Goal: Information Seeking & Learning: Find specific fact

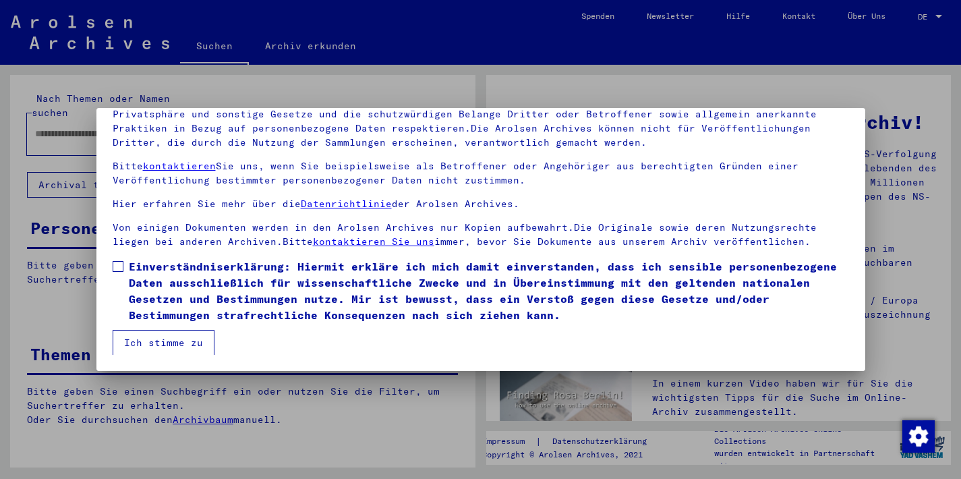
scroll to position [115, 0]
click at [171, 344] on button "Ich stimme zu" at bounding box center [164, 343] width 102 height 26
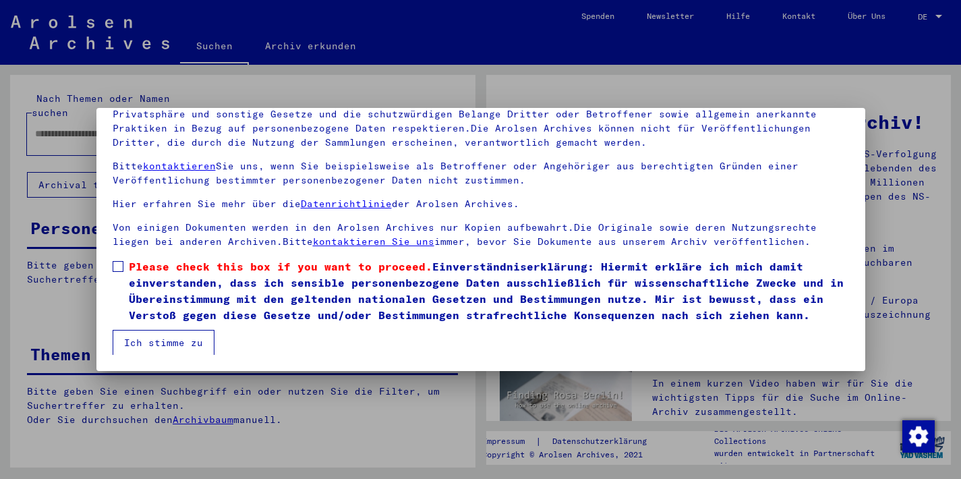
click at [117, 264] on span at bounding box center [118, 266] width 11 height 11
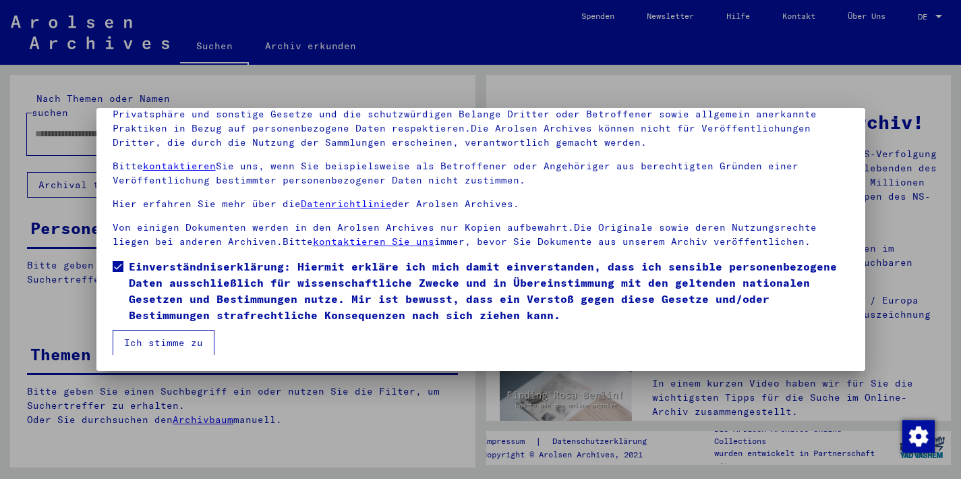
click at [192, 344] on button "Ich stimme zu" at bounding box center [164, 343] width 102 height 26
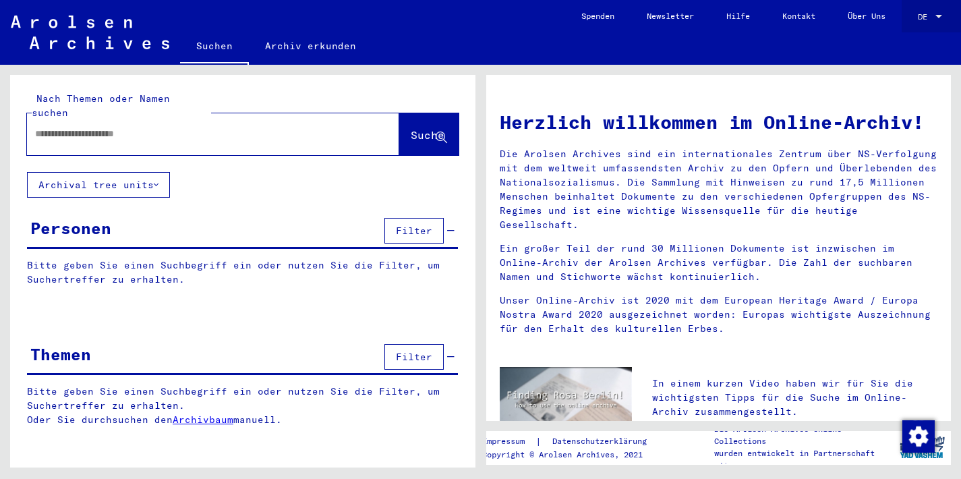
click at [941, 15] on div at bounding box center [938, 16] width 7 height 3
click at [901, 23] on span "English" at bounding box center [904, 24] width 33 height 10
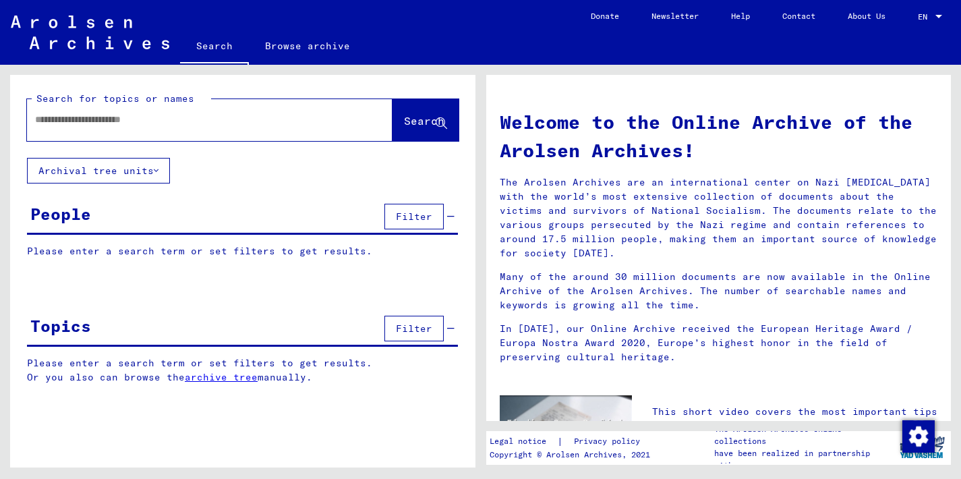
click at [47, 117] on input "text" at bounding box center [193, 120] width 317 height 14
type input "**********"
click at [405, 125] on span "Search" at bounding box center [424, 120] width 40 height 13
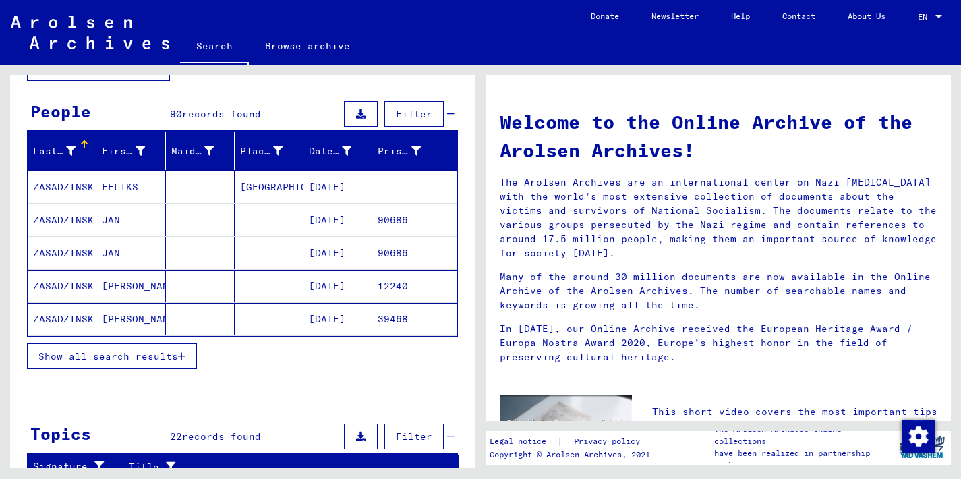
scroll to position [105, 0]
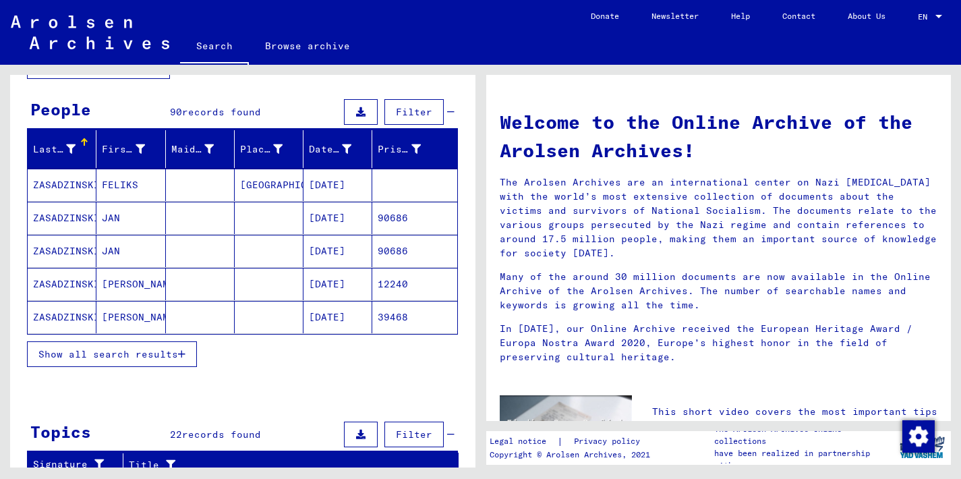
click at [156, 354] on span "Show all search results" at bounding box center [108, 354] width 140 height 12
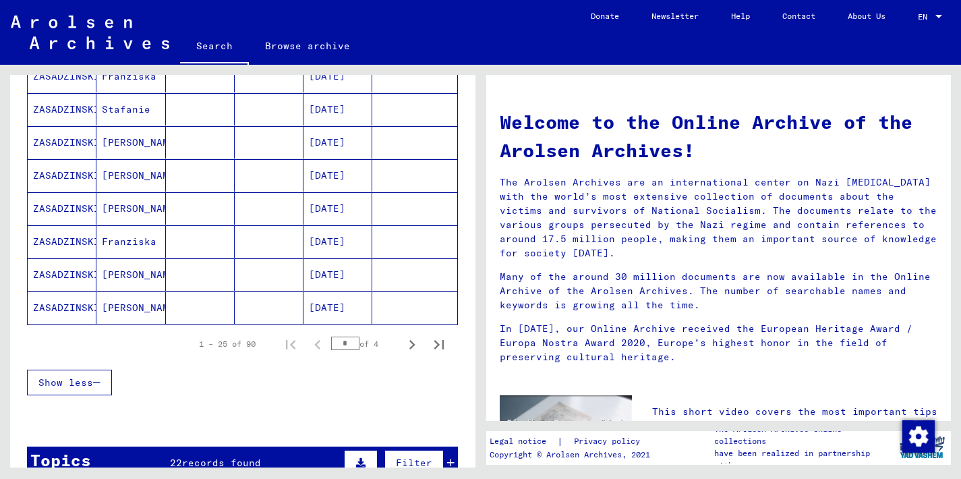
scroll to position [778, 0]
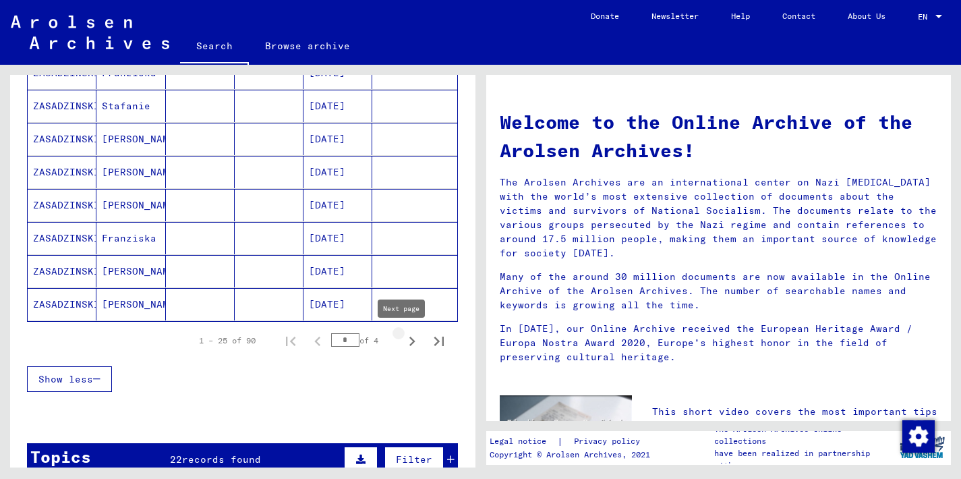
click at [404, 339] on icon "Next page" at bounding box center [412, 341] width 19 height 19
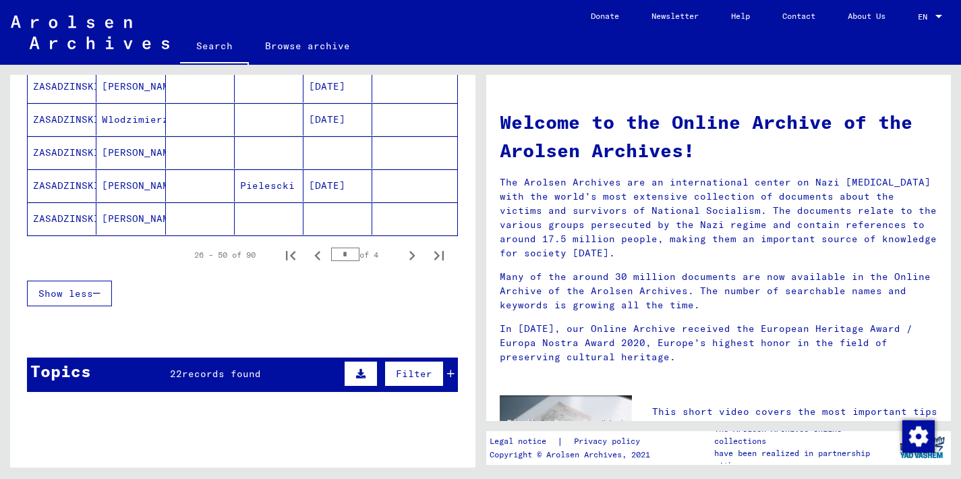
scroll to position [866, 0]
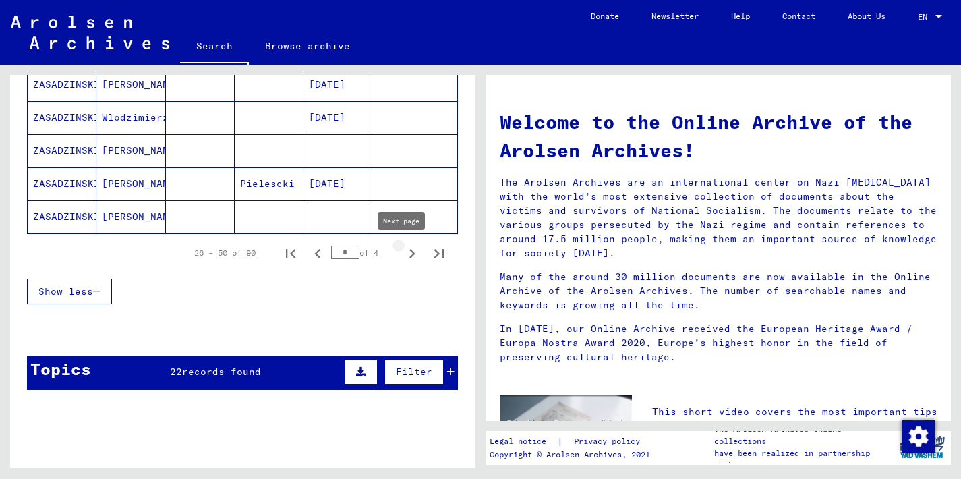
click at [409, 252] on icon "Next page" at bounding box center [412, 253] width 6 height 9
type input "*"
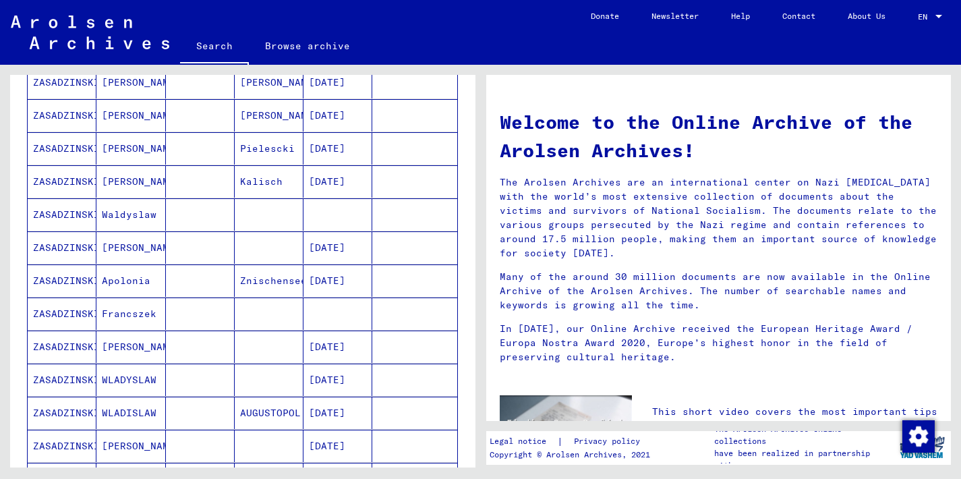
scroll to position [374, 0]
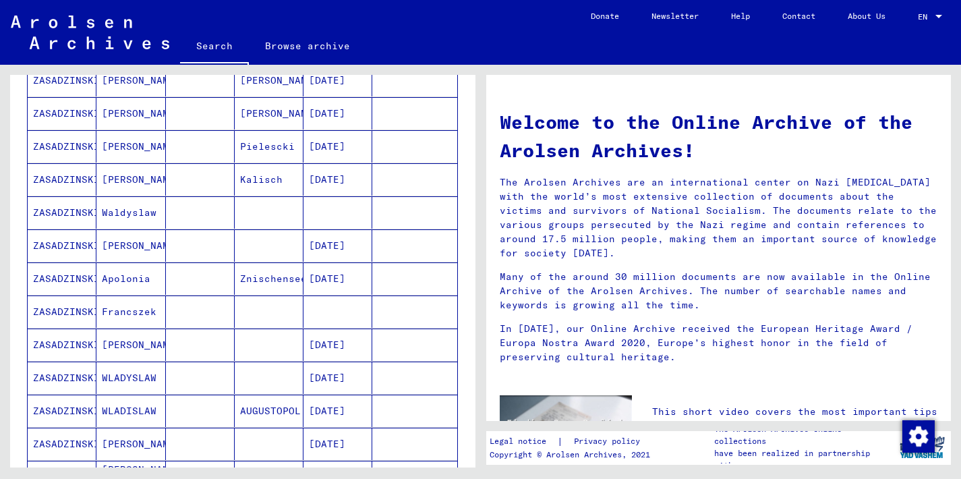
click at [71, 343] on mat-cell "ZASADZINSKI" at bounding box center [62, 344] width 69 height 32
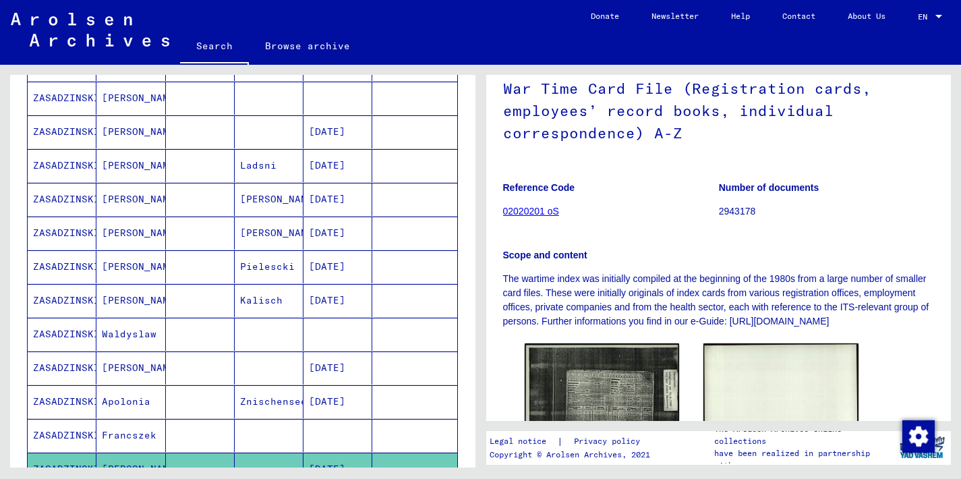
scroll to position [260, 0]
click at [259, 167] on mat-cell "Ladsni" at bounding box center [269, 164] width 69 height 33
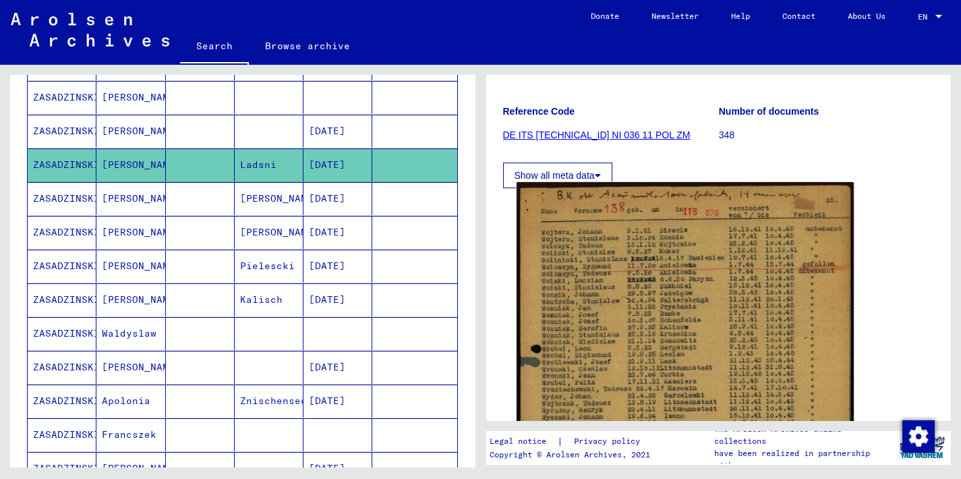
scroll to position [157, 0]
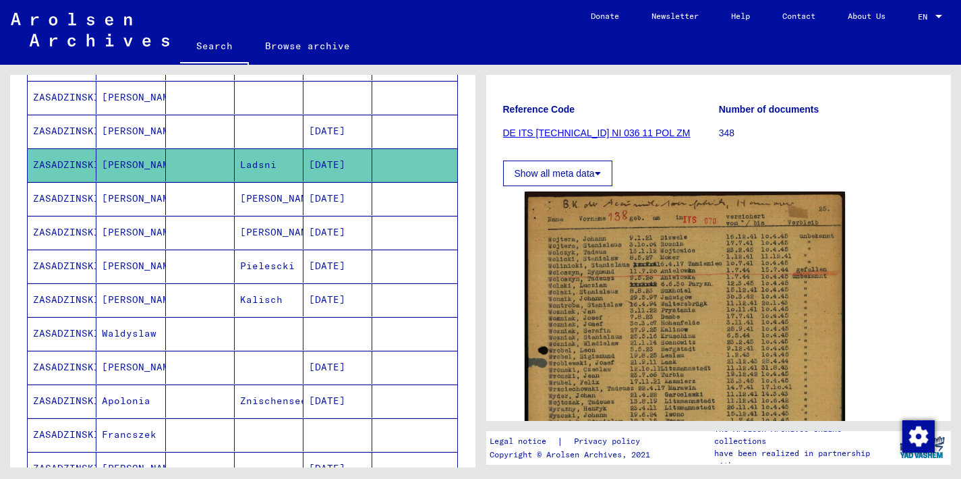
click at [602, 134] on link "DE ITS [TECHNICAL_ID] NI 036 11 POL ZM" at bounding box center [596, 132] width 187 height 11
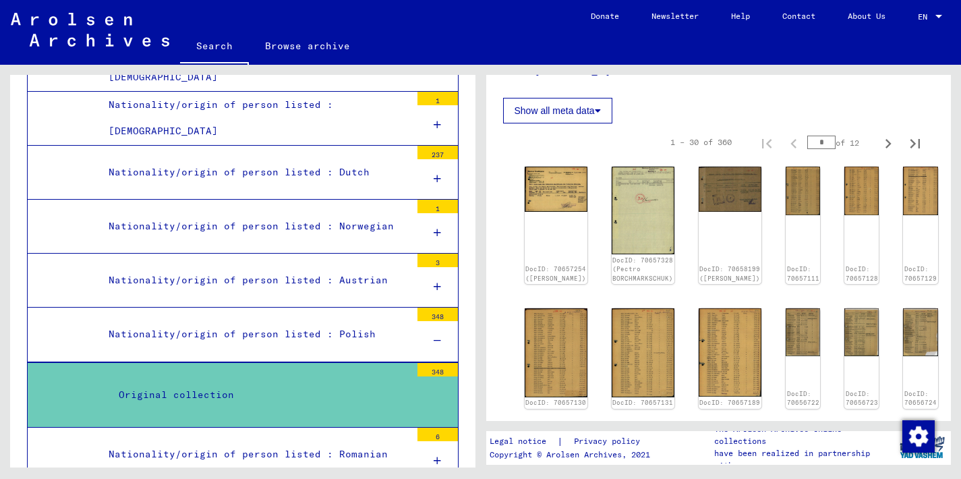
scroll to position [216, 0]
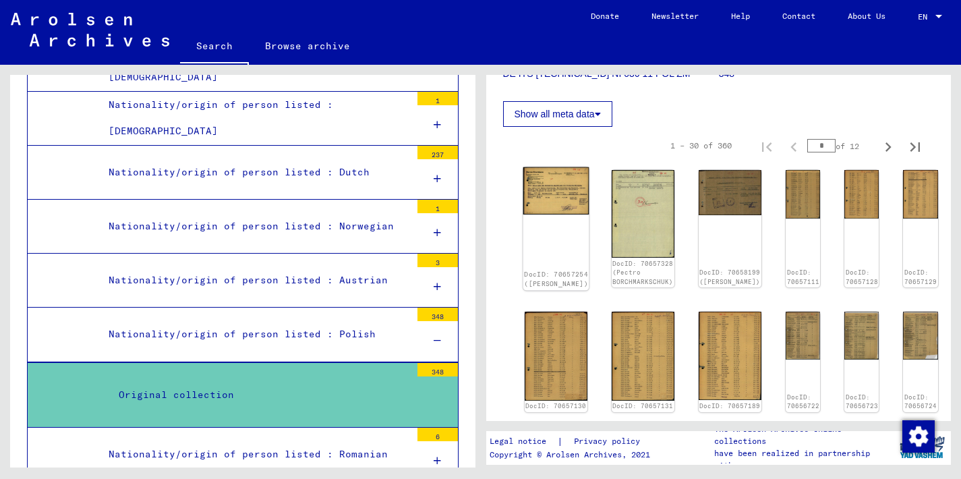
click at [545, 185] on img at bounding box center [556, 190] width 66 height 47
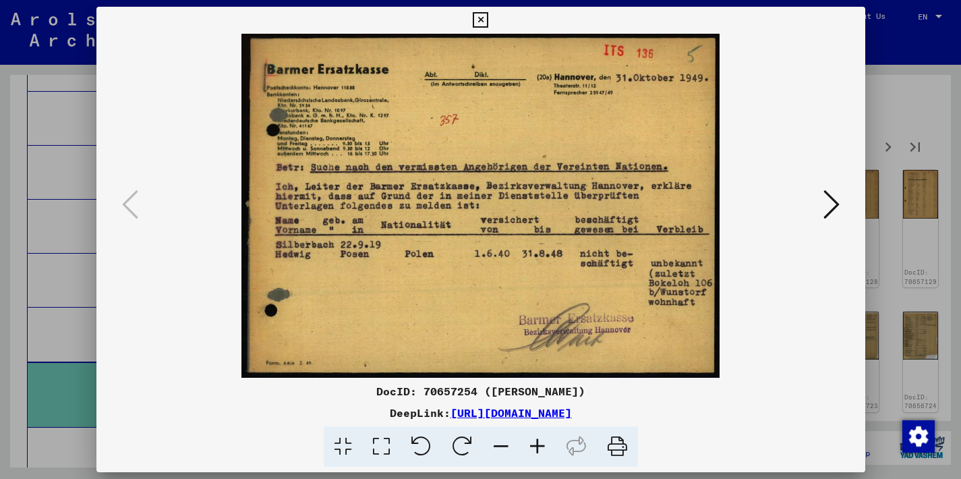
click at [545, 185] on img at bounding box center [480, 206] width 677 height 344
click at [826, 198] on icon at bounding box center [831, 204] width 16 height 32
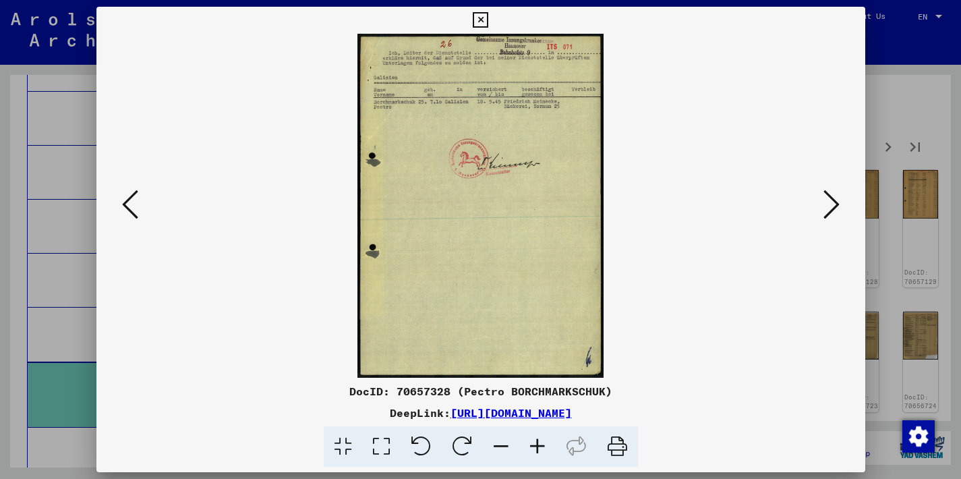
click at [544, 232] on img at bounding box center [480, 206] width 677 height 344
click at [832, 206] on icon at bounding box center [831, 204] width 16 height 32
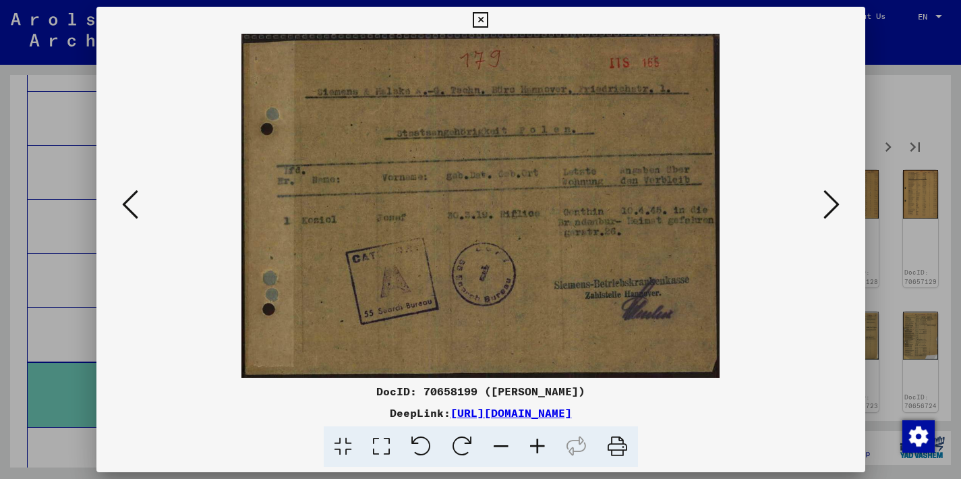
click at [832, 206] on icon at bounding box center [831, 204] width 16 height 32
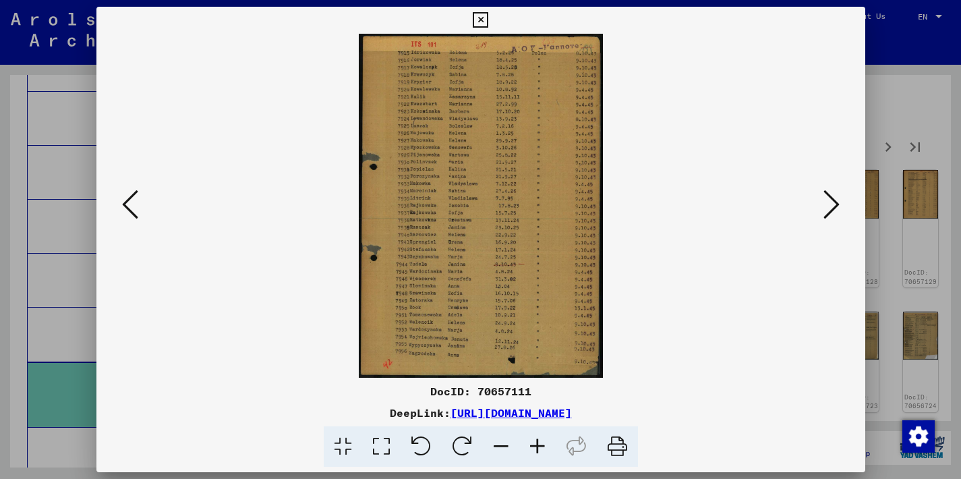
click at [831, 205] on icon at bounding box center [831, 204] width 16 height 32
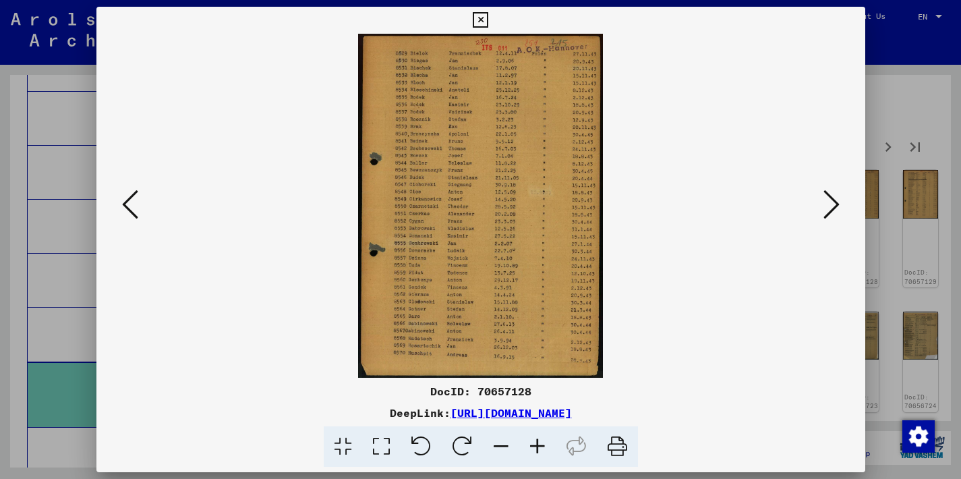
click at [831, 205] on icon at bounding box center [831, 204] width 16 height 32
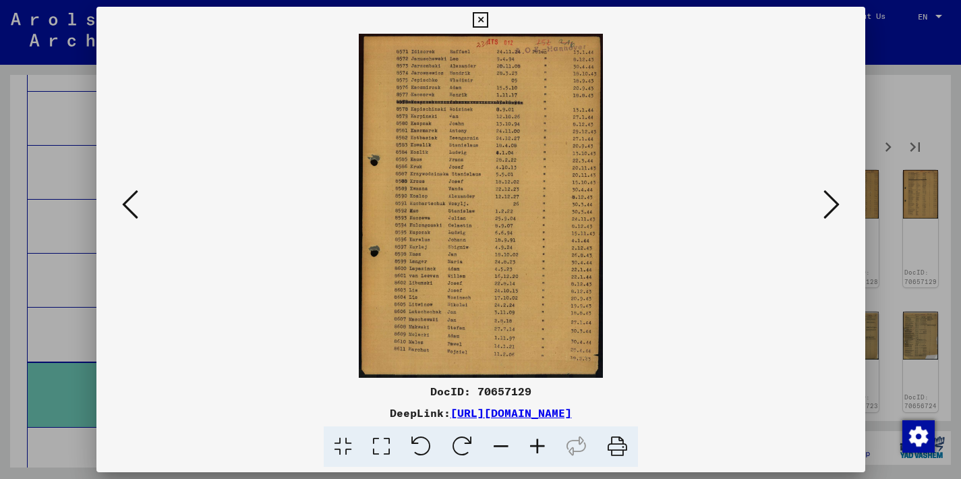
click at [834, 203] on icon at bounding box center [831, 204] width 16 height 32
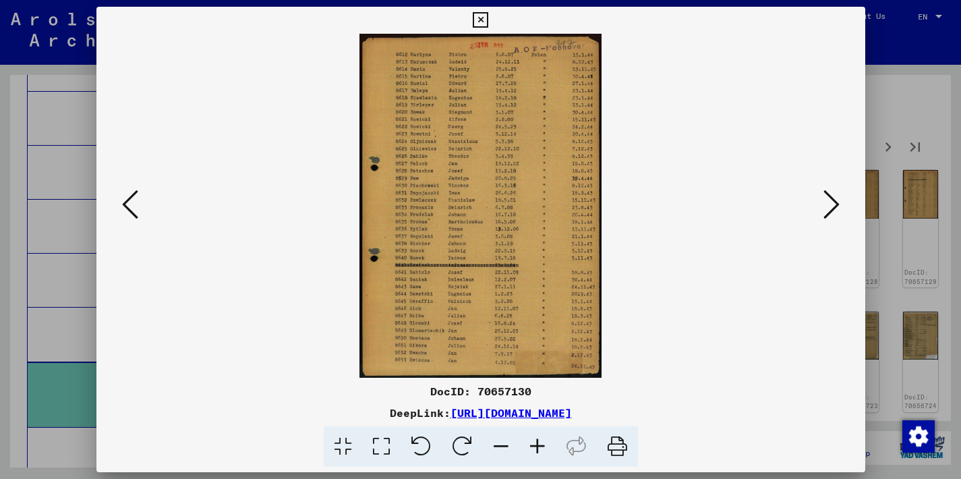
click at [834, 202] on icon at bounding box center [831, 204] width 16 height 32
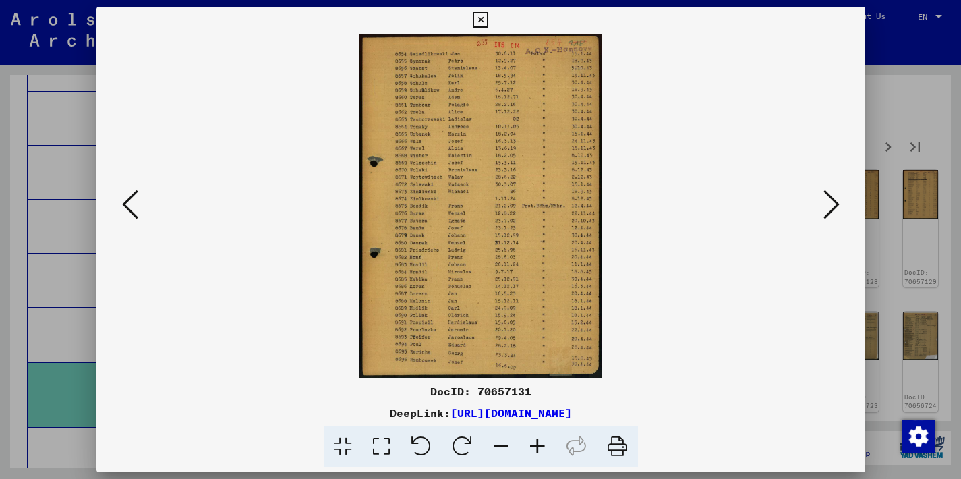
click at [826, 206] on icon at bounding box center [831, 204] width 16 height 32
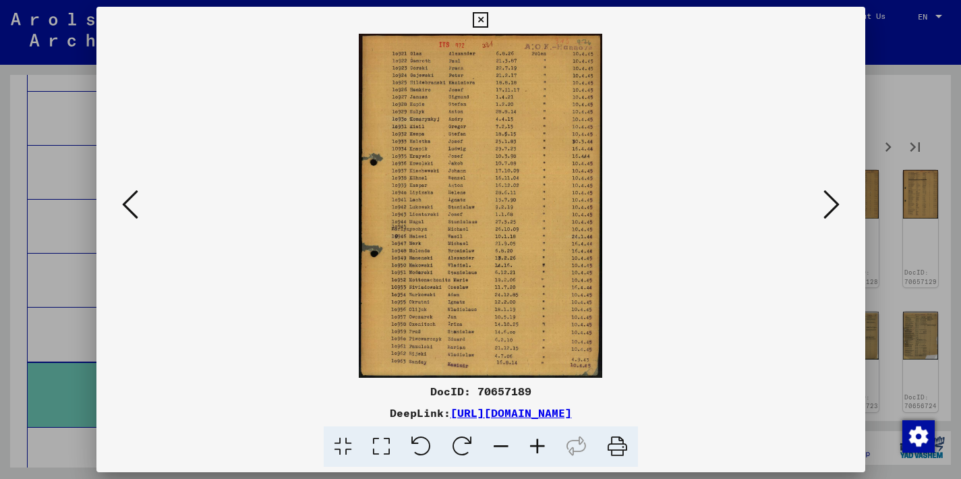
click at [825, 204] on icon at bounding box center [831, 204] width 16 height 32
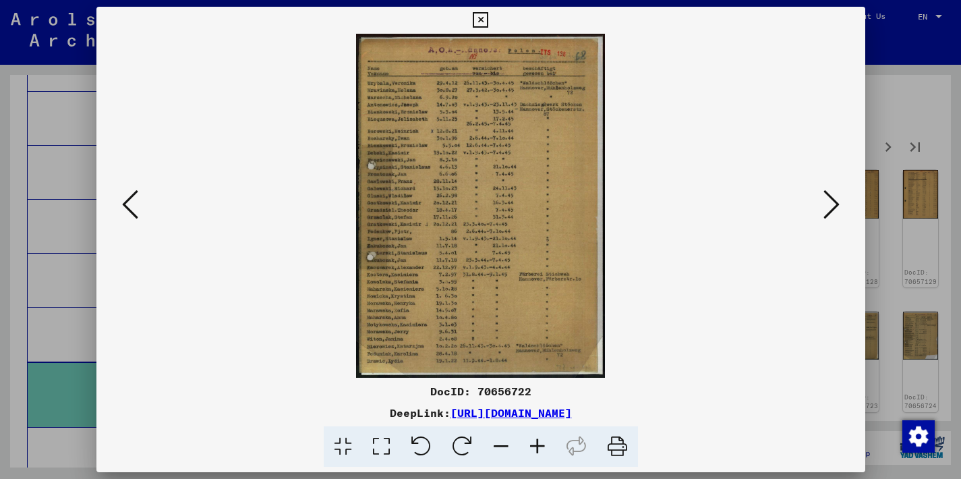
click at [545, 141] on img at bounding box center [480, 206] width 677 height 344
click at [488, 20] on icon at bounding box center [481, 20] width 16 height 16
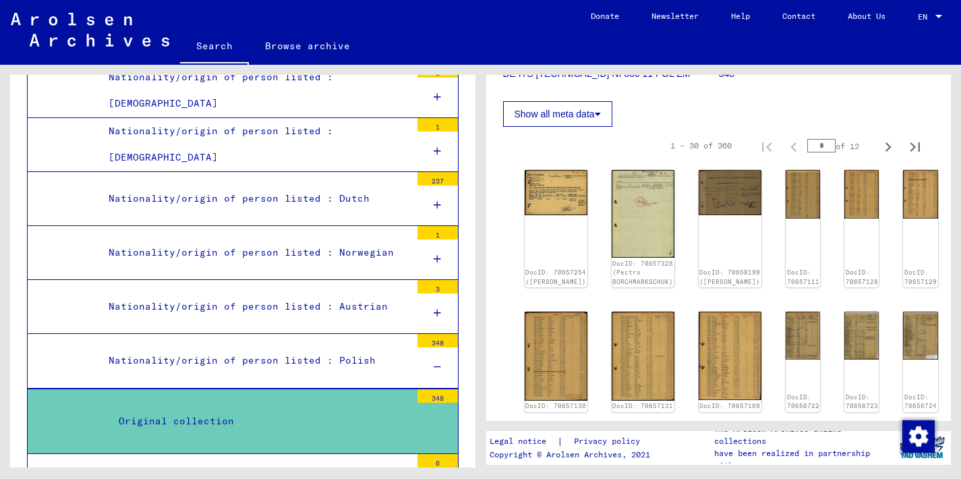
scroll to position [4131, 0]
click at [361, 348] on div "Nationality/origin of person listed : Polish" at bounding box center [254, 361] width 312 height 26
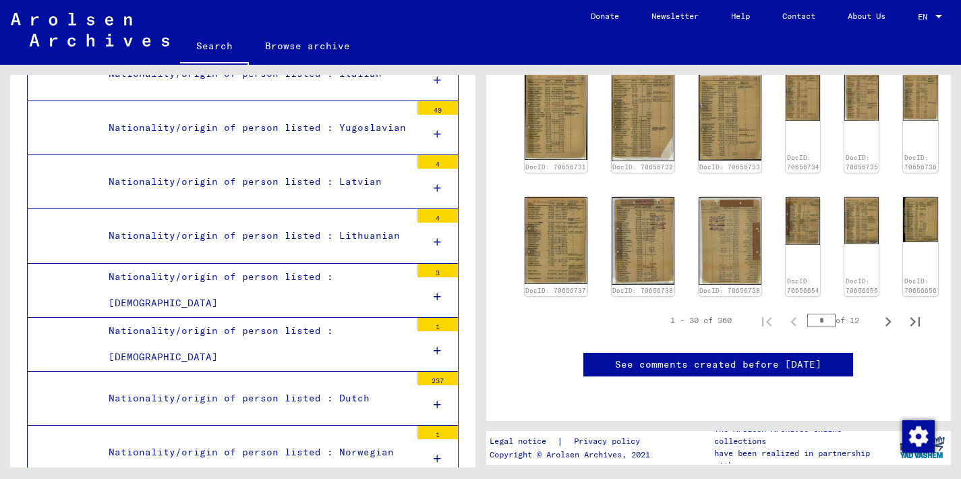
scroll to position [3832, 0]
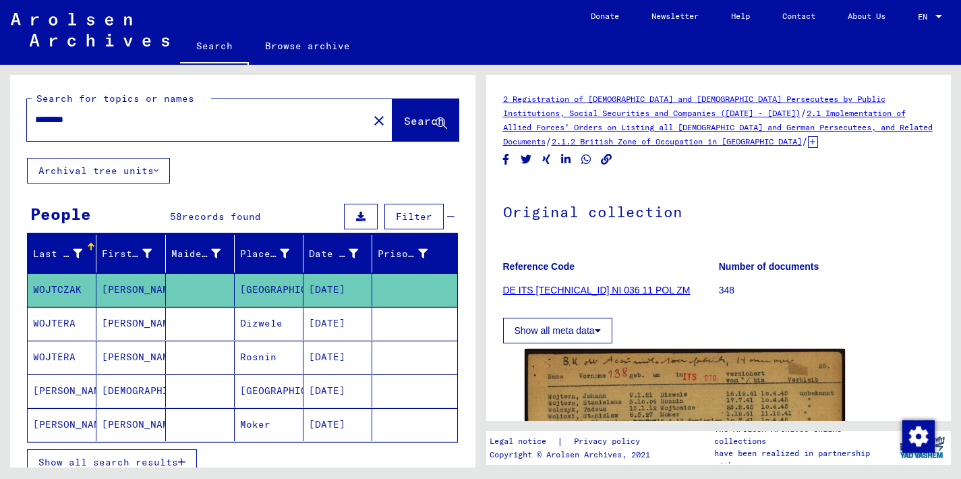
drag, startPoint x: 82, startPoint y: 117, endPoint x: 0, endPoint y: 112, distance: 82.4
click at [0, 112] on div "Search for topics or names ******** close Search Archival tree units People 58 …" at bounding box center [240, 266] width 480 height 403
click at [70, 119] on input "**********" at bounding box center [197, 120] width 325 height 14
type input "**********"
click at [404, 123] on span "Search" at bounding box center [424, 120] width 40 height 13
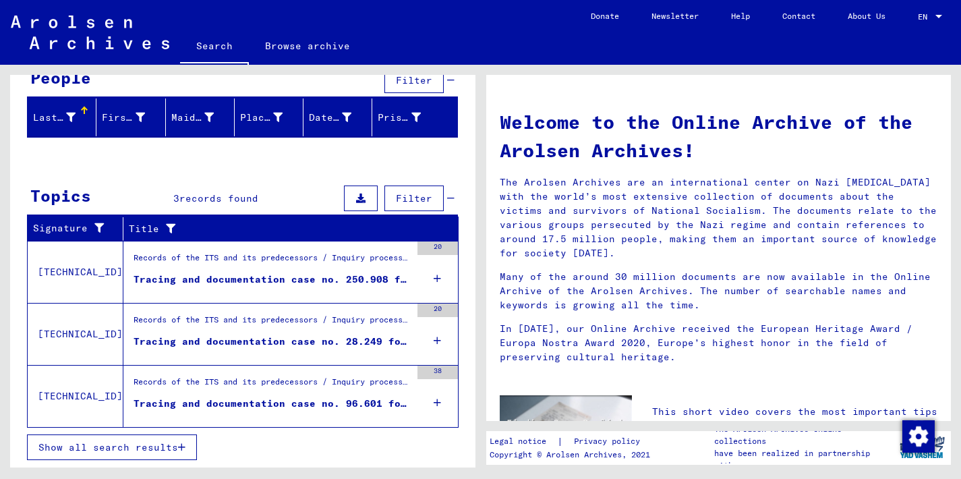
scroll to position [136, 0]
click at [208, 281] on div "Tracing and documentation case no. 250.908 for [PERSON_NAME], [PERSON_NAME] bor…" at bounding box center [272, 279] width 277 height 14
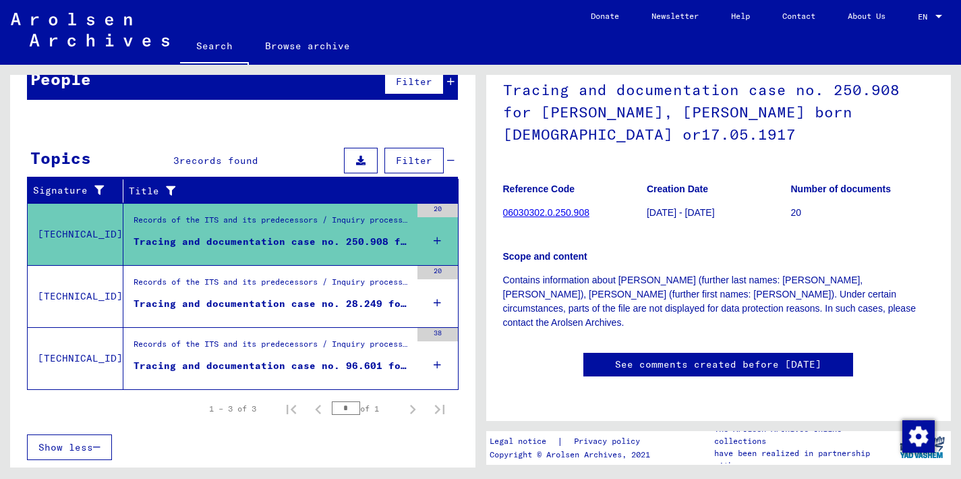
scroll to position [99, 0]
click at [316, 295] on figure "Records of the ITS and its predecessors / Inquiry processing / ITS case files a…" at bounding box center [272, 286] width 277 height 20
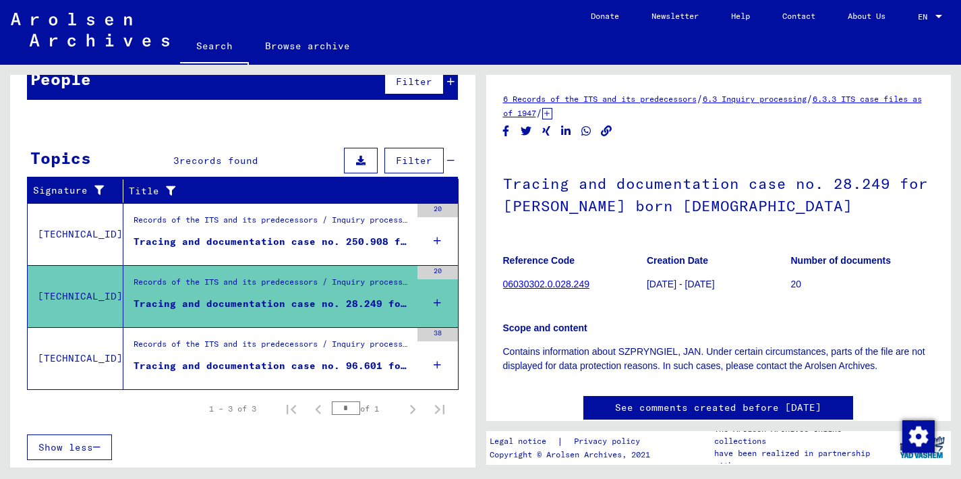
click at [361, 359] on div "Tracing and documentation case no. 96.601 for [PERSON_NAME] born [DEMOGRAPHIC_D…" at bounding box center [272, 366] width 277 height 14
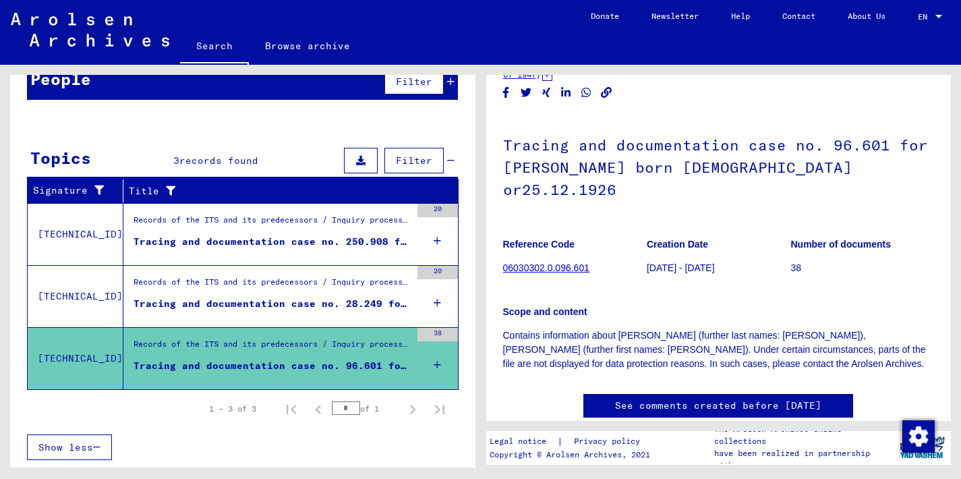
scroll to position [24, 0]
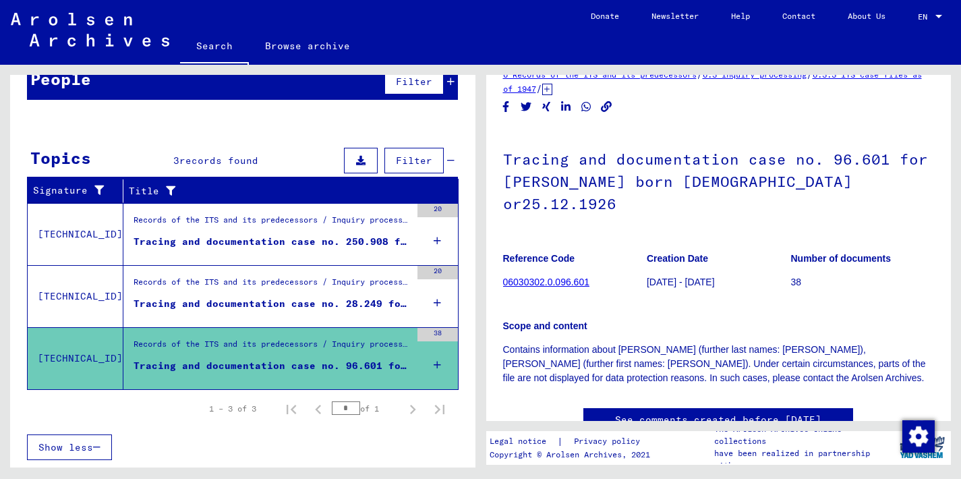
click at [552, 277] on link "06030302.0.096.601" at bounding box center [546, 282] width 86 height 11
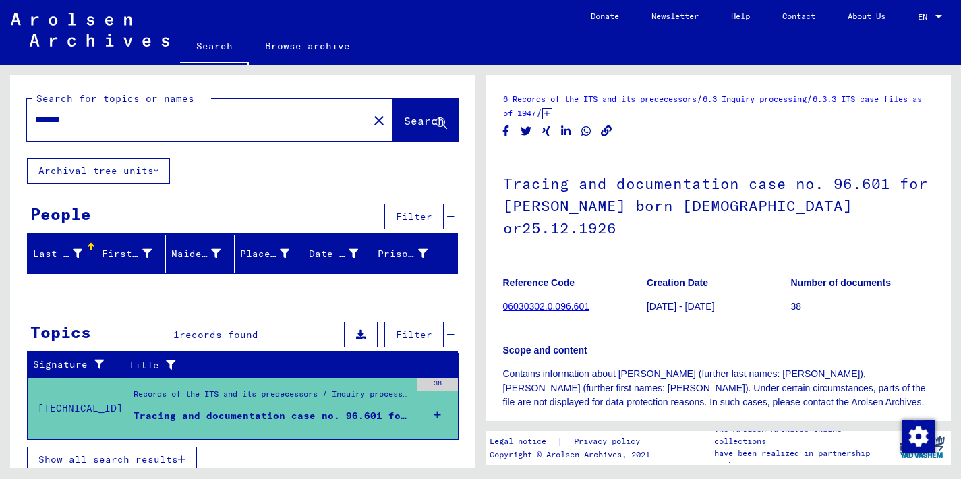
drag, startPoint x: 74, startPoint y: 118, endPoint x: 0, endPoint y: 119, distance: 74.2
click at [0, 119] on div "Search for topics or names ******* close Search Archival tree units People Filt…" at bounding box center [240, 266] width 480 height 403
type input "**********"
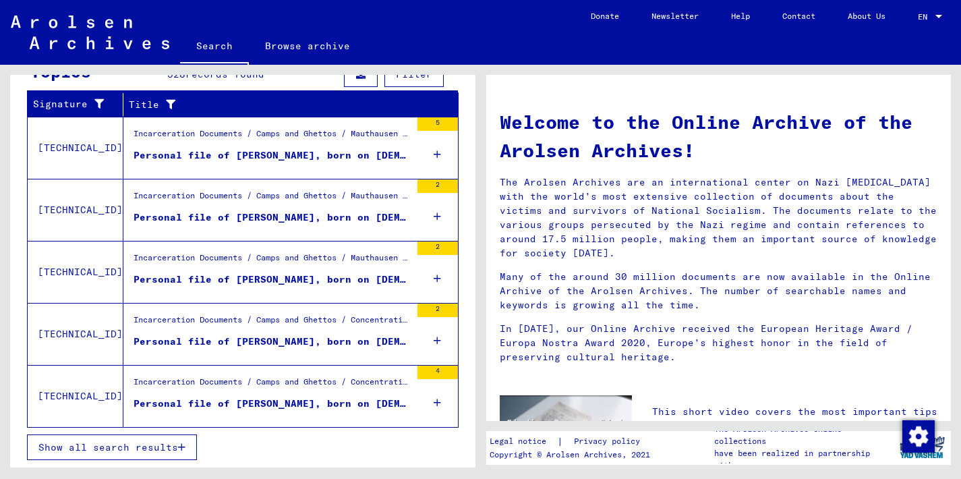
click at [324, 337] on div "Personal file of [PERSON_NAME], born on [DEMOGRAPHIC_DATA]" at bounding box center [272, 342] width 277 height 14
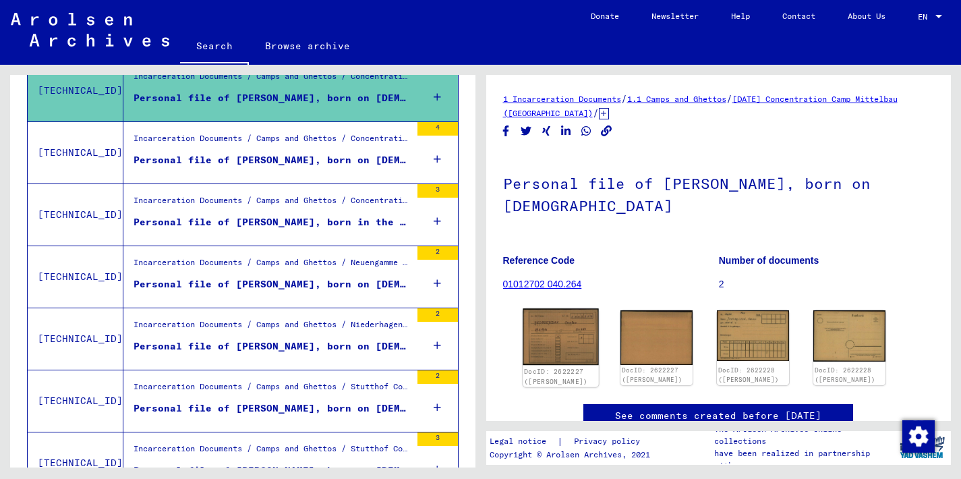
click at [556, 337] on img at bounding box center [561, 336] width 76 height 57
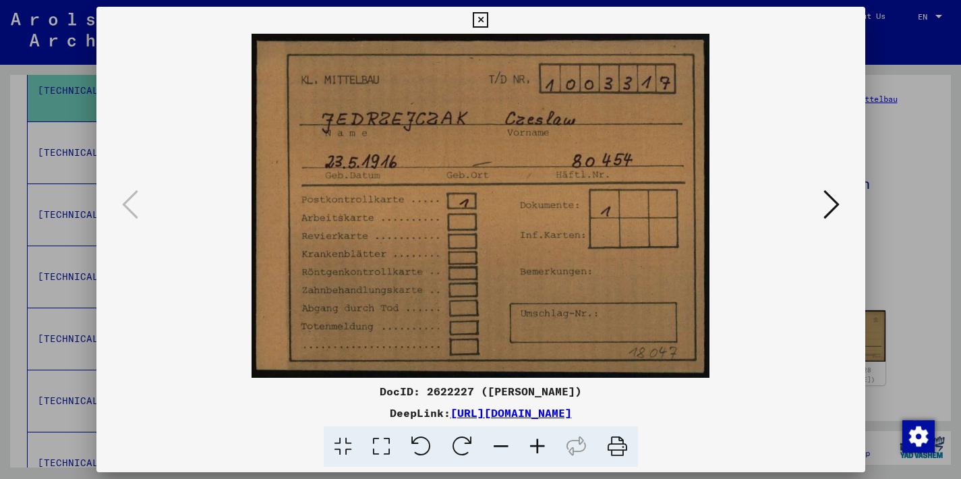
click at [556, 337] on img at bounding box center [480, 206] width 677 height 344
click at [488, 22] on icon at bounding box center [481, 20] width 16 height 16
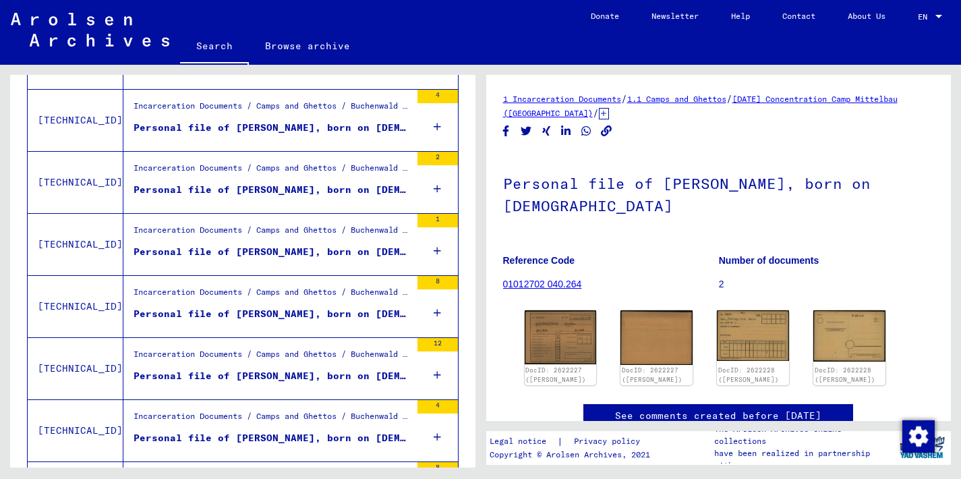
scroll to position [871, 0]
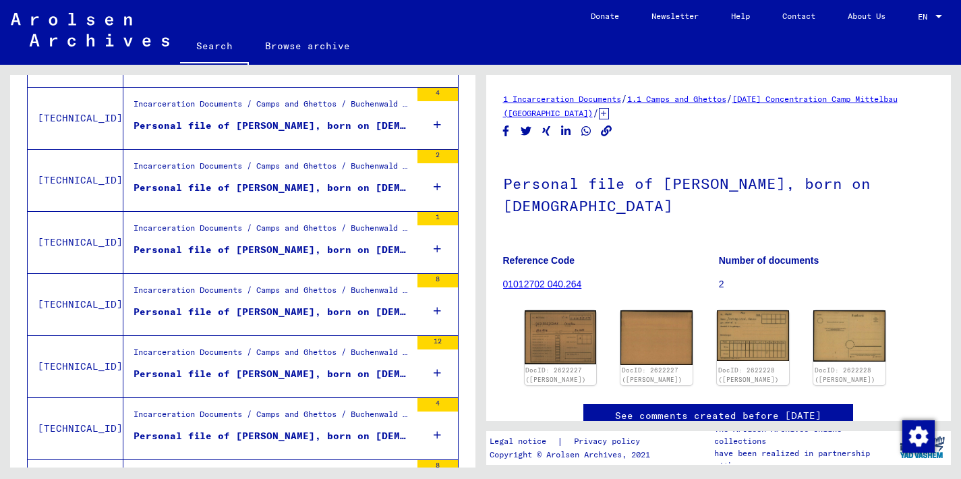
click at [348, 310] on div "Personal file of [PERSON_NAME], born on [DEMOGRAPHIC_DATA]" at bounding box center [272, 312] width 277 height 14
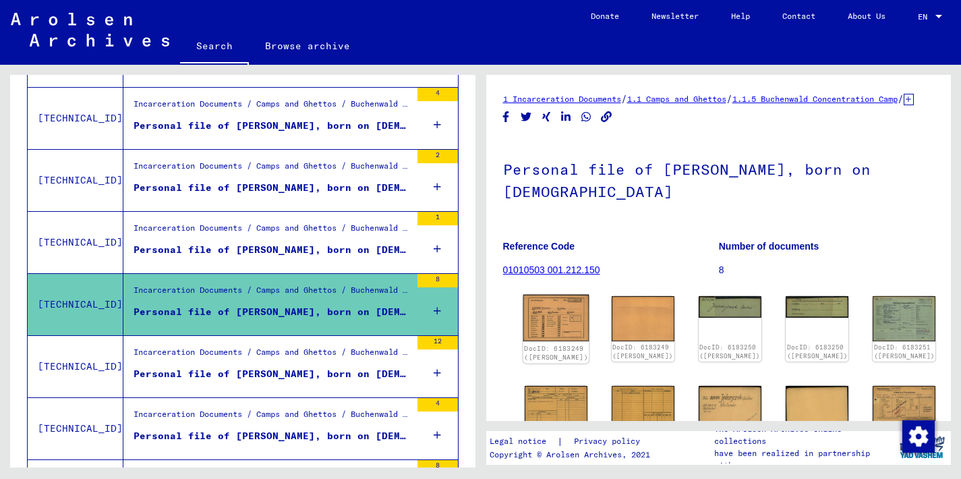
click at [551, 324] on img at bounding box center [556, 318] width 66 height 47
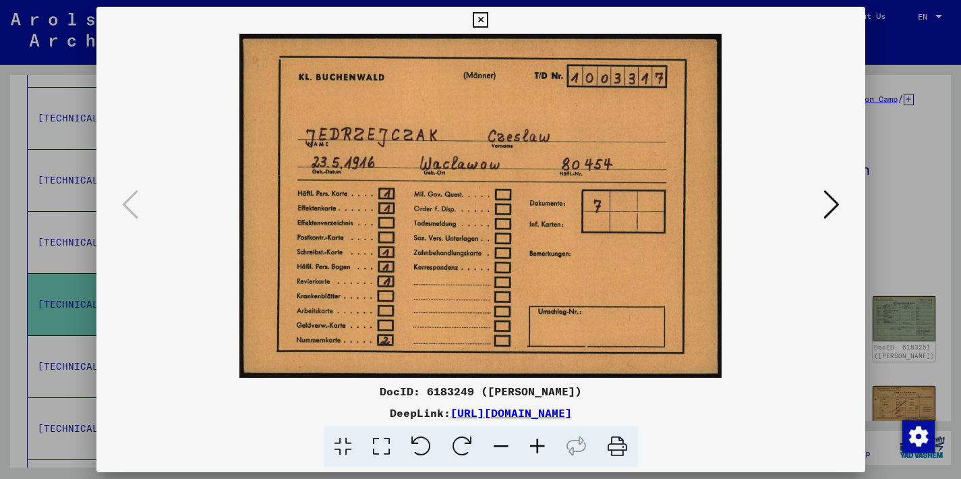
click at [488, 17] on icon at bounding box center [481, 20] width 16 height 16
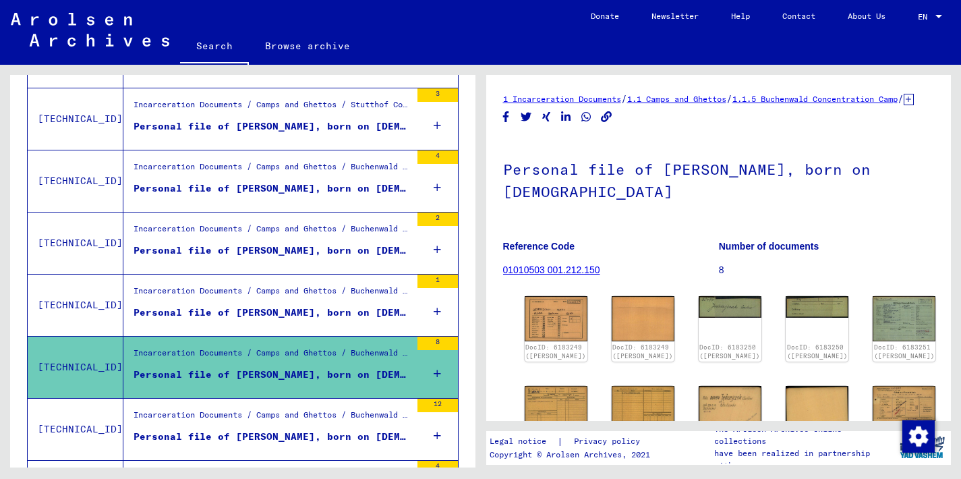
scroll to position [809, 0]
click at [289, 308] on div "Personal file of [PERSON_NAME], born on [DEMOGRAPHIC_DATA]" at bounding box center [272, 312] width 277 height 14
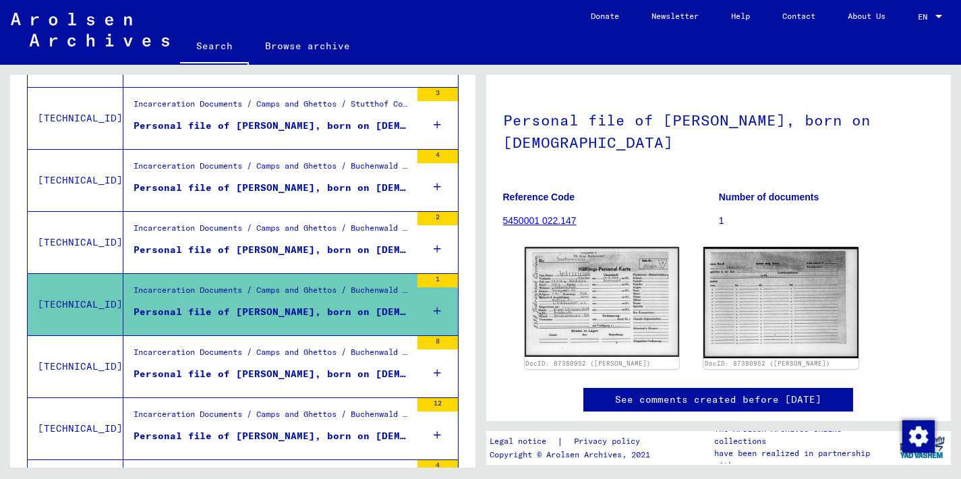
scroll to position [50, 0]
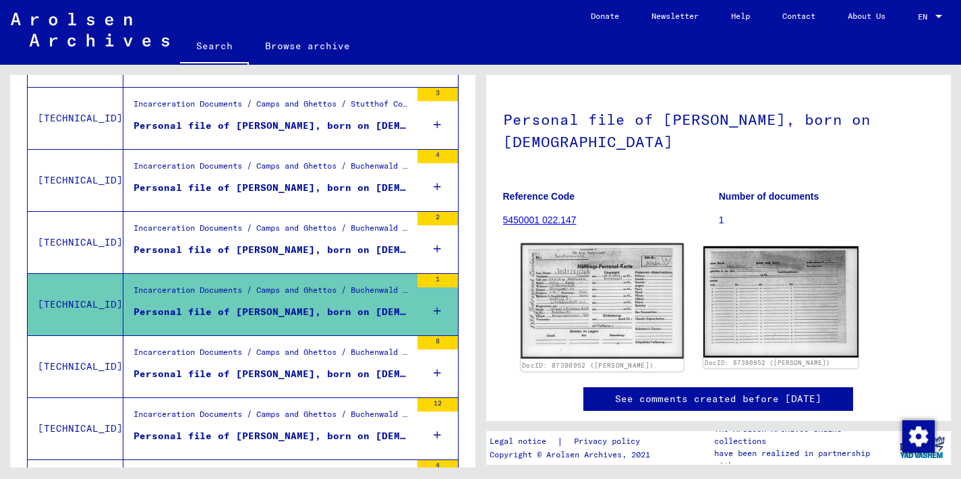
click at [590, 313] on img at bounding box center [602, 300] width 163 height 115
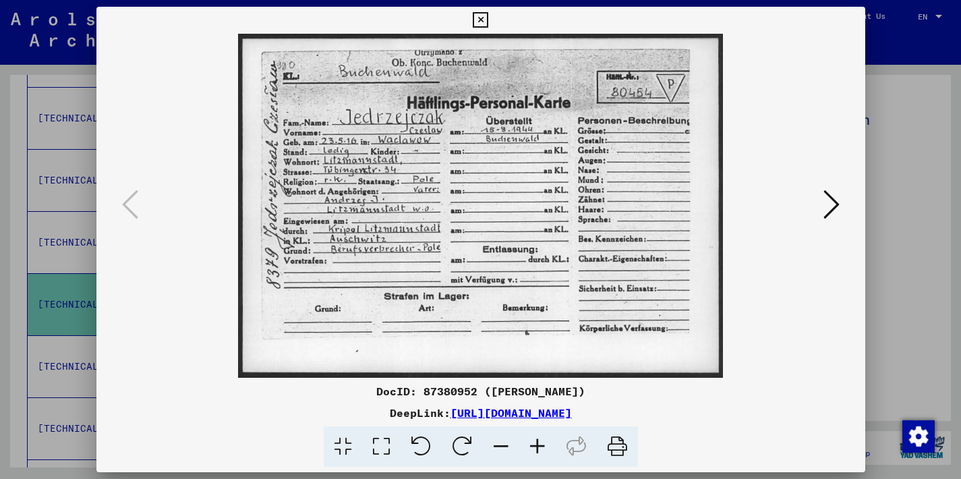
drag, startPoint x: 332, startPoint y: 246, endPoint x: 402, endPoint y: 247, distance: 70.1
click at [912, 262] on div at bounding box center [480, 239] width 961 height 479
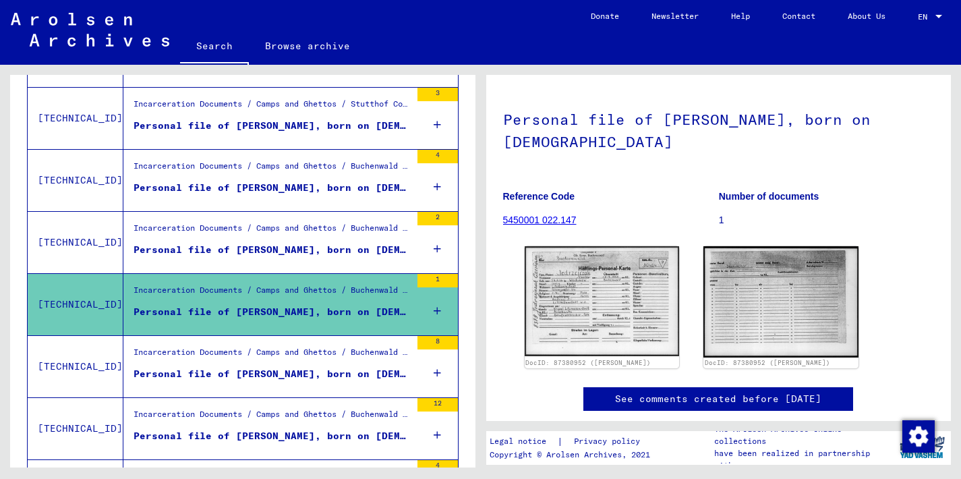
click at [339, 246] on div "Personal file of [PERSON_NAME], born on [DEMOGRAPHIC_DATA]" at bounding box center [272, 250] width 277 height 14
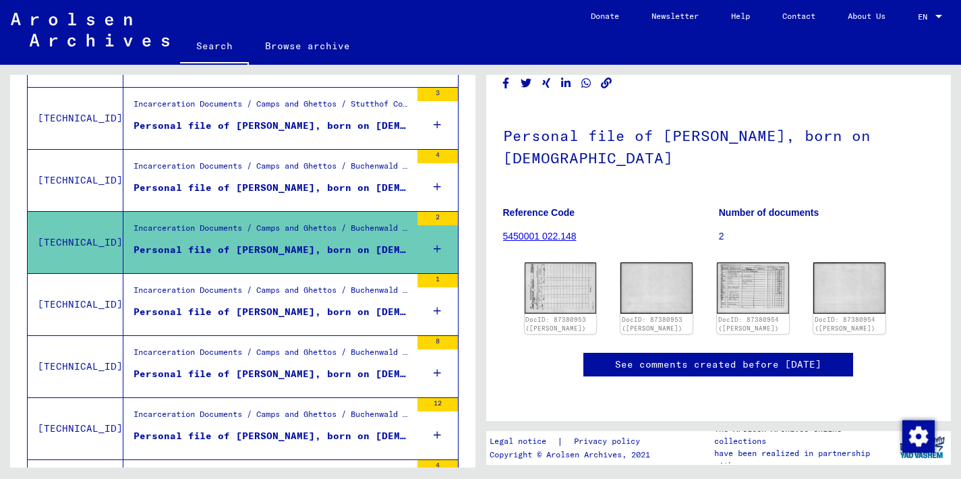
scroll to position [62, 0]
click at [557, 277] on img at bounding box center [561, 288] width 76 height 54
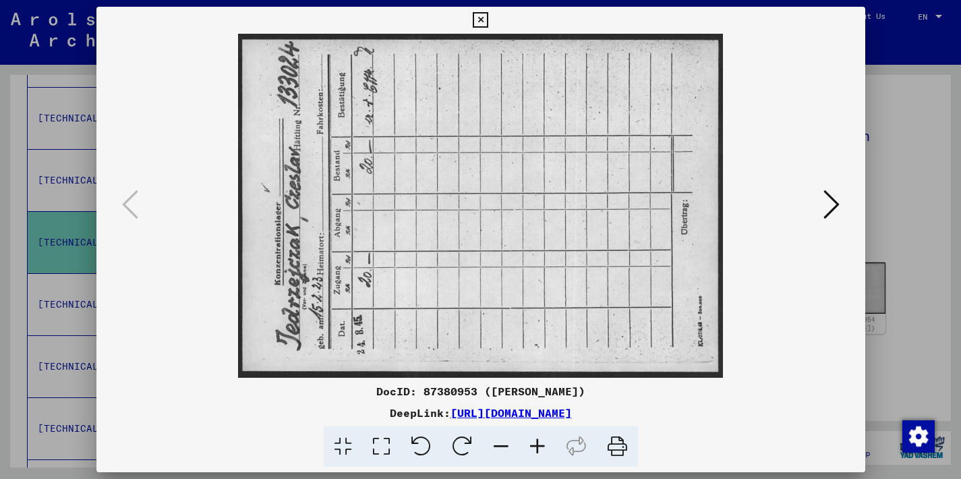
click at [834, 210] on icon at bounding box center [831, 204] width 16 height 32
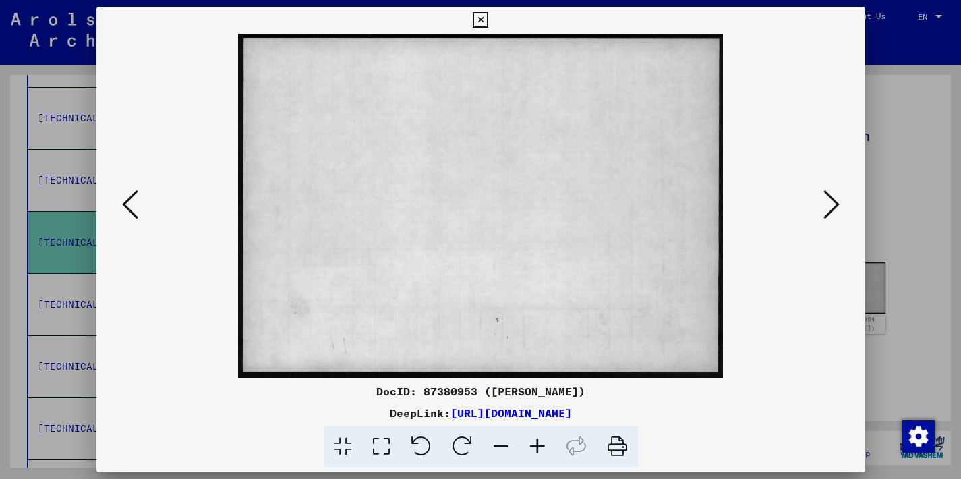
click at [833, 208] on icon at bounding box center [831, 204] width 16 height 32
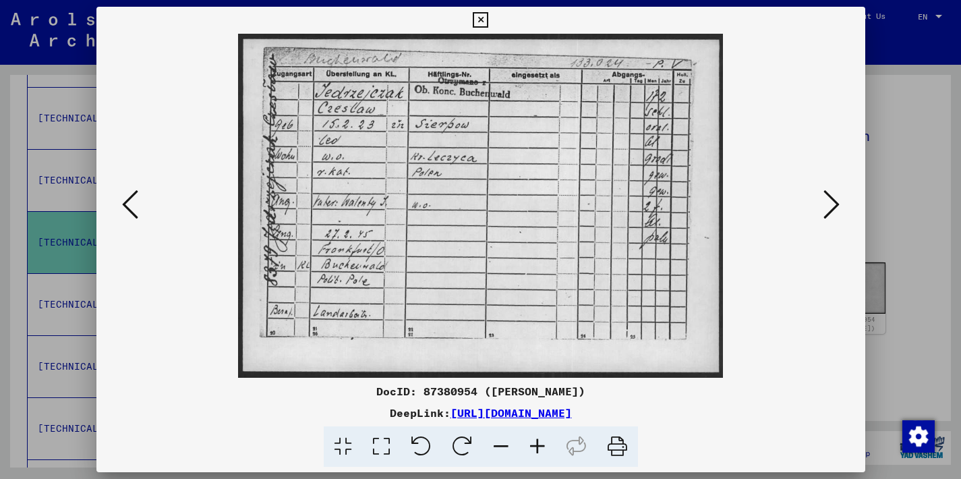
click at [488, 18] on icon at bounding box center [481, 20] width 16 height 16
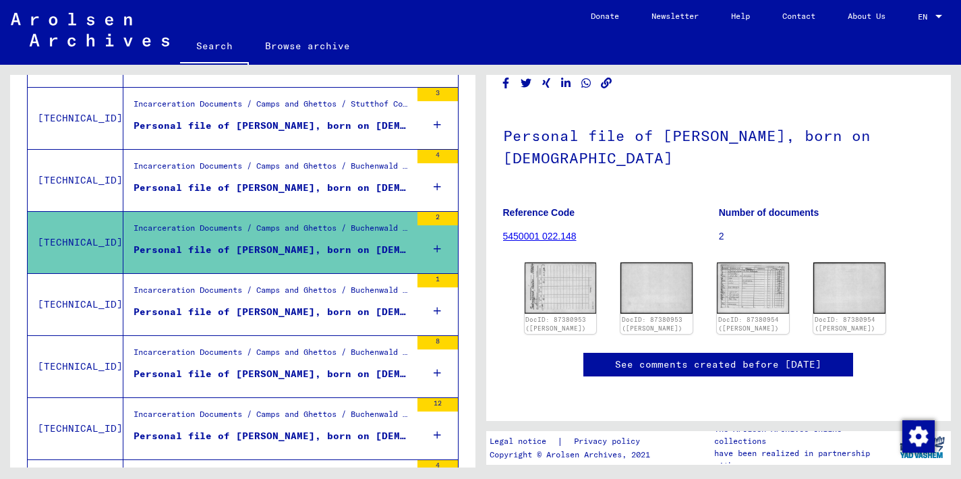
click at [362, 181] on div "Personal file of [PERSON_NAME], born on [DEMOGRAPHIC_DATA]" at bounding box center [272, 188] width 277 height 14
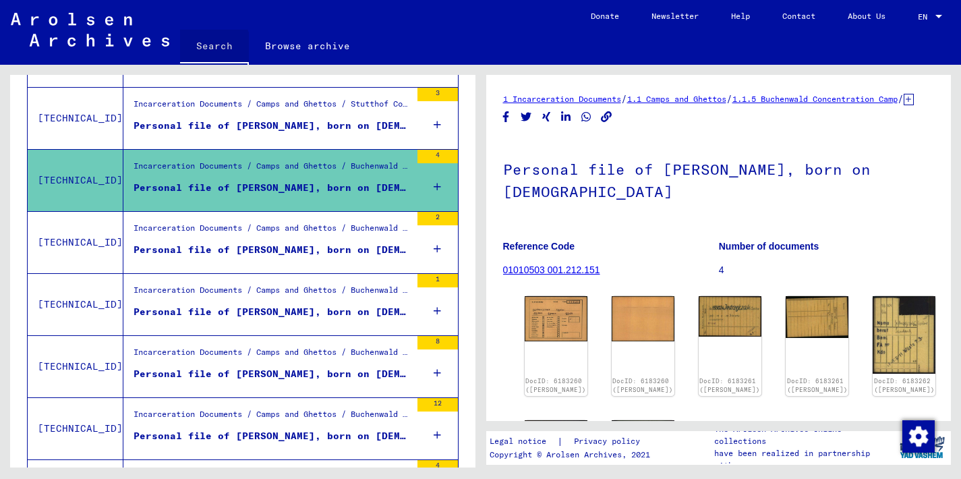
click at [209, 49] on link "Search" at bounding box center [214, 47] width 69 height 35
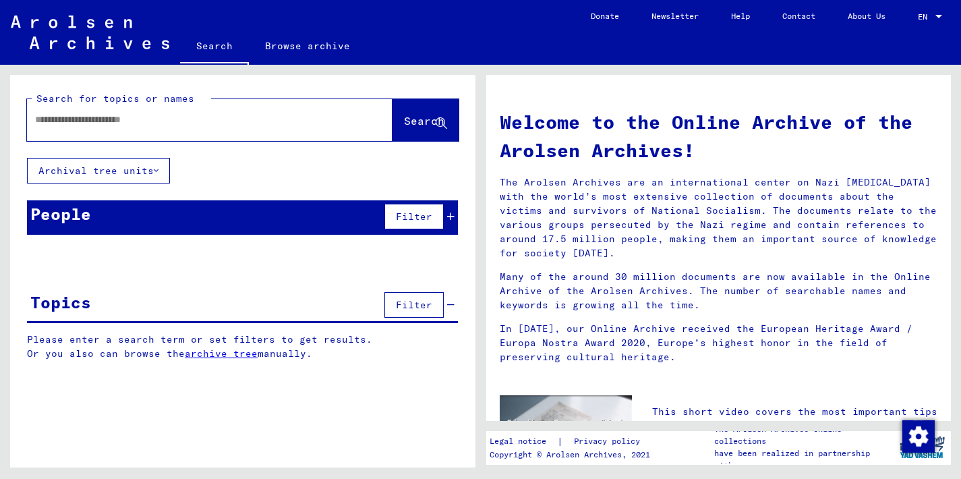
click at [45, 118] on input "text" at bounding box center [193, 120] width 317 height 14
click at [404, 121] on span "Search" at bounding box center [424, 120] width 40 height 13
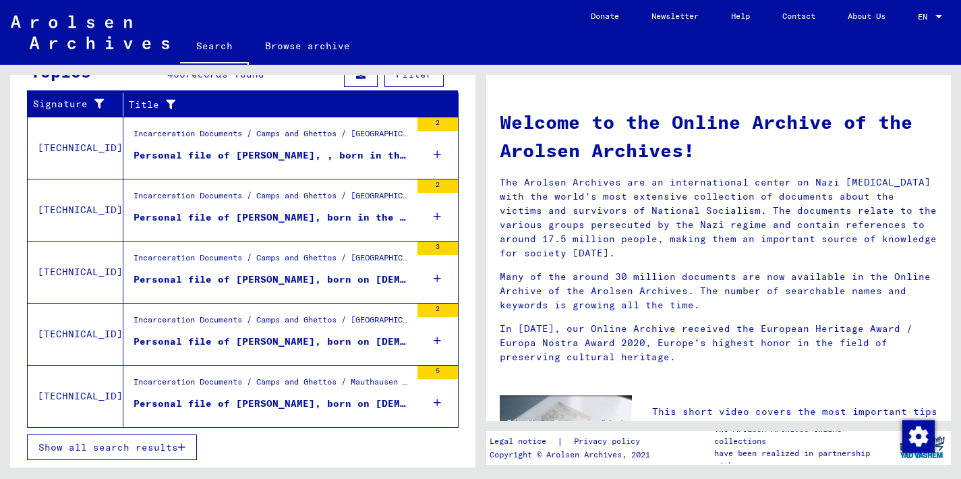
scroll to position [221, 0]
click at [316, 146] on figure "Incarceration Documents / Camps and Ghettos / [GEOGRAPHIC_DATA] (Majdanek) Conc…" at bounding box center [272, 137] width 277 height 20
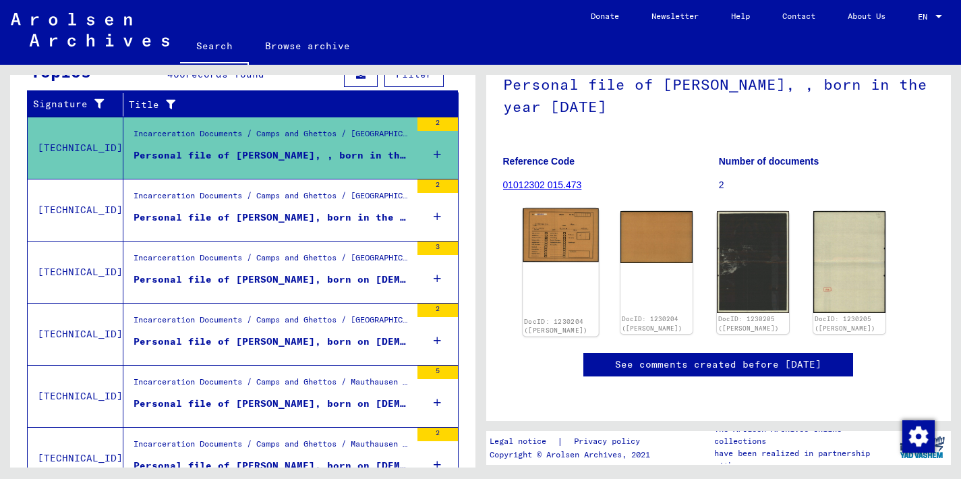
scroll to position [139, 0]
click at [564, 208] on img at bounding box center [561, 235] width 76 height 54
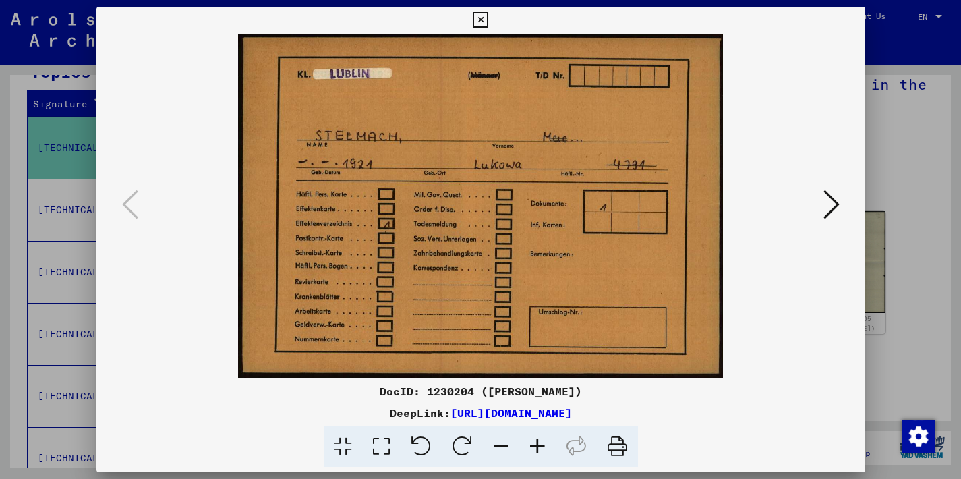
click at [488, 18] on icon at bounding box center [481, 20] width 16 height 16
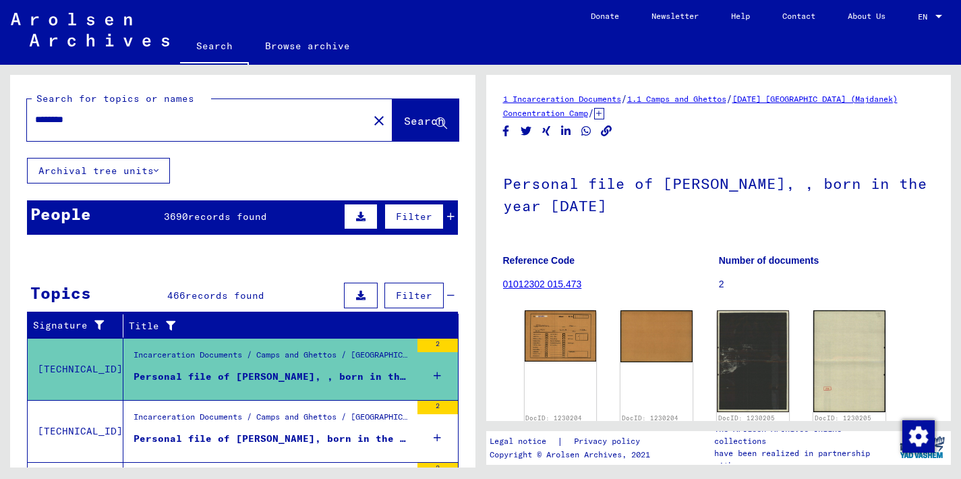
scroll to position [0, 0]
click at [35, 115] on input "********" at bounding box center [197, 120] width 325 height 14
type input "**********"
click at [404, 119] on span "Search" at bounding box center [424, 120] width 40 height 13
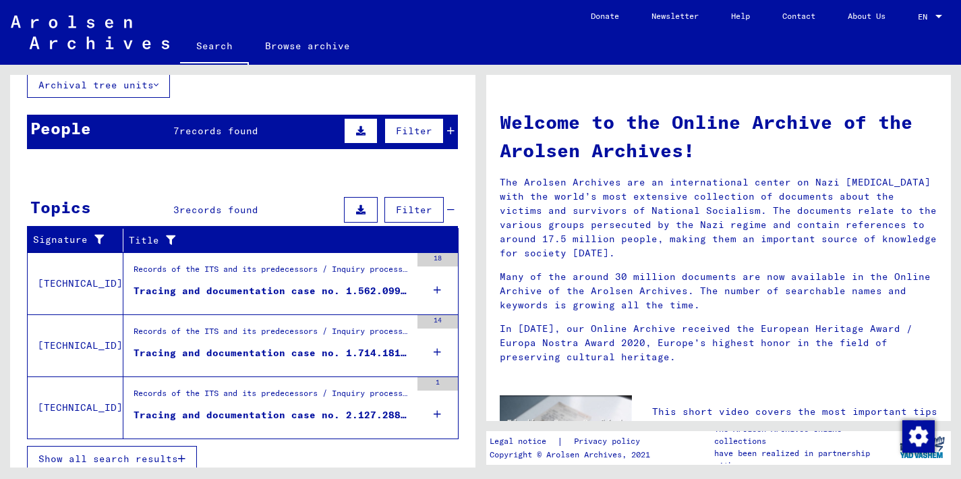
scroll to position [92, 0]
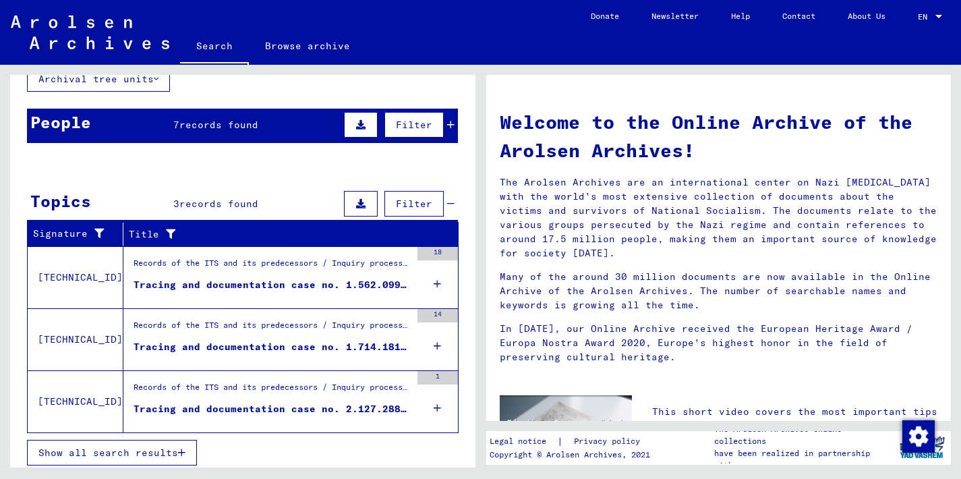
click at [258, 278] on div "Tracing and documentation case no. 1.562.099 for [PERSON_NAME][DEMOGRAPHIC_DATA…" at bounding box center [272, 285] width 277 height 14
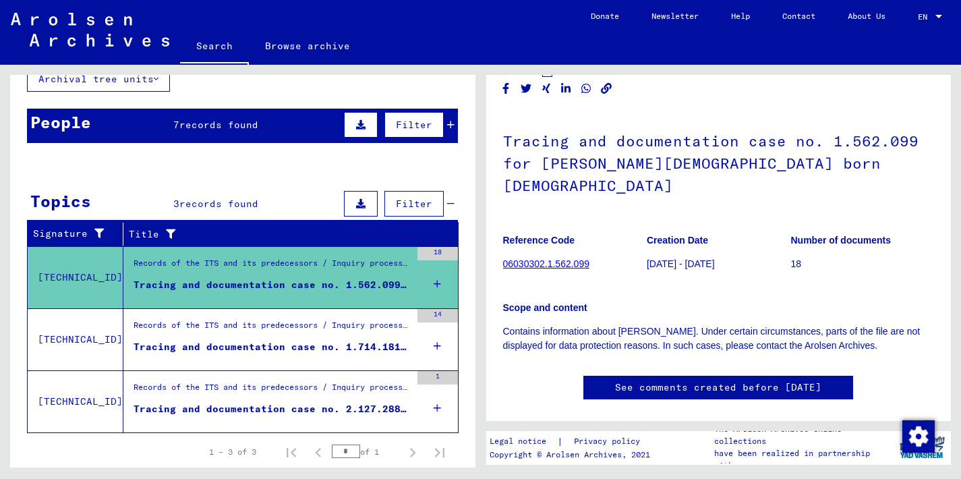
scroll to position [47, 0]
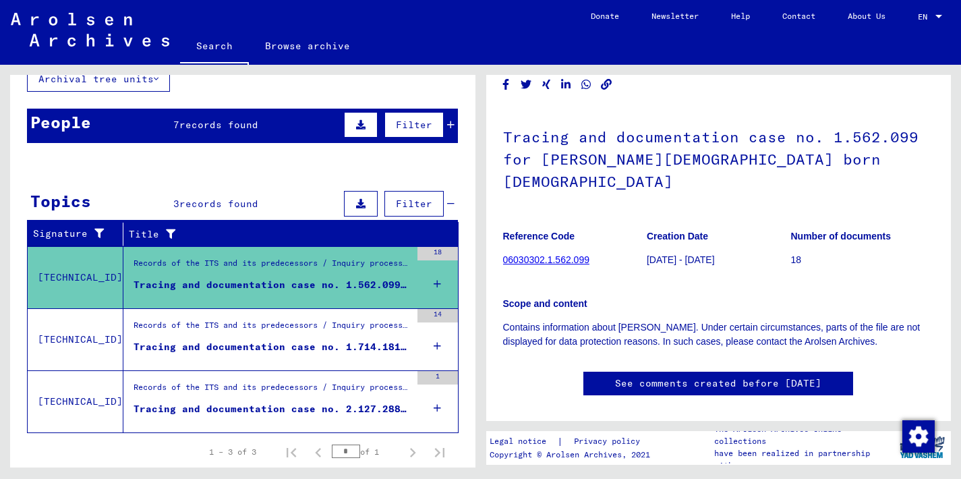
click at [266, 342] on div "Tracing and documentation case no. 1.714.181 for [PERSON_NAME][DEMOGRAPHIC_DATA…" at bounding box center [272, 347] width 277 height 14
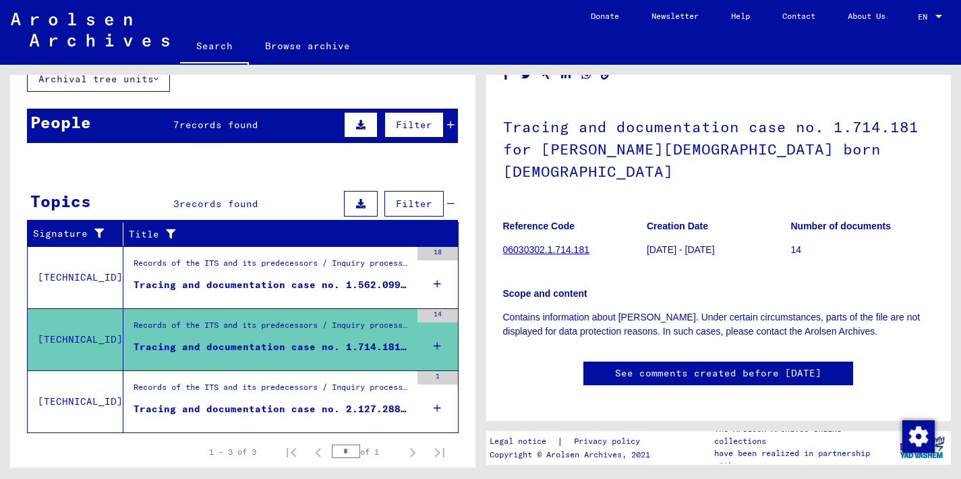
scroll to position [57, 0]
click at [274, 404] on div "Tracing and documentation case no. 2.127.288 for [PERSON_NAME]" at bounding box center [272, 409] width 277 height 14
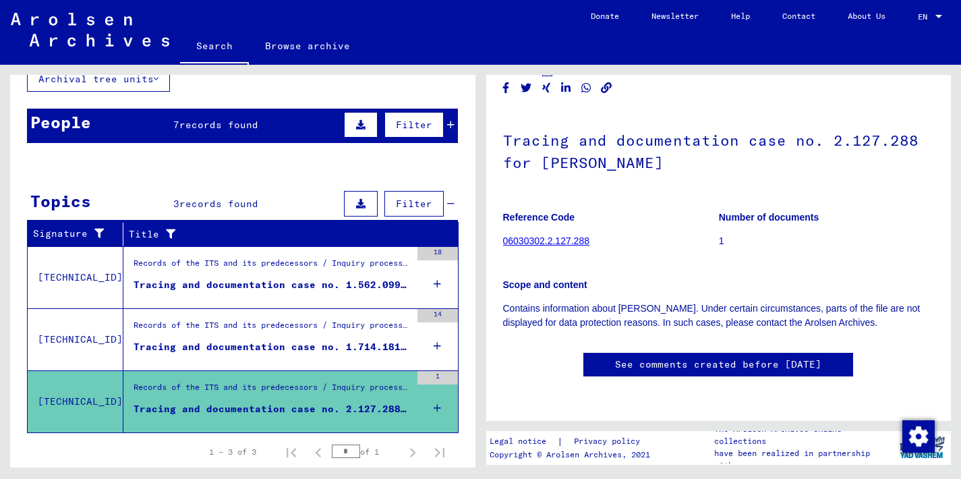
scroll to position [158, 0]
click at [355, 403] on div "Tracing and documentation case no. 2.127.288 for [PERSON_NAME]" at bounding box center [272, 409] width 277 height 14
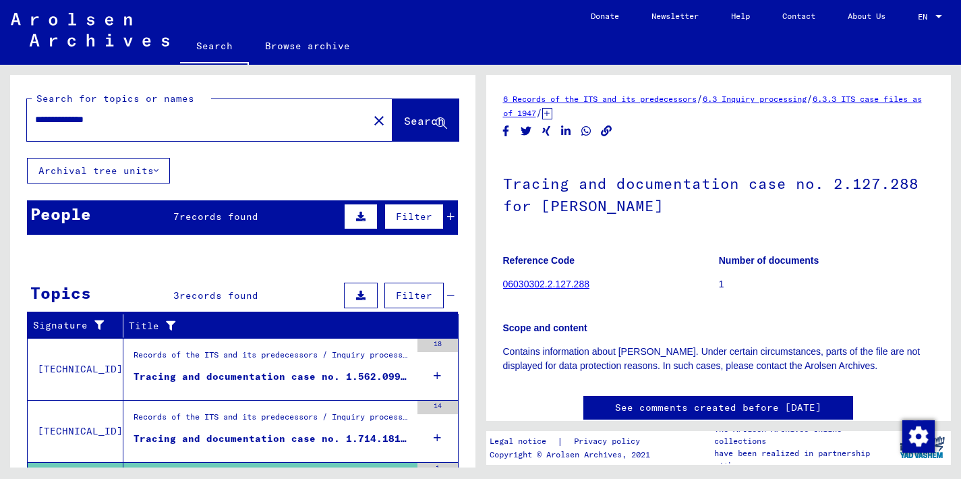
scroll to position [0, 0]
click at [270, 364] on div "Records of the ITS and its predecessors / Inquiry processing / ITS case files a…" at bounding box center [272, 358] width 277 height 19
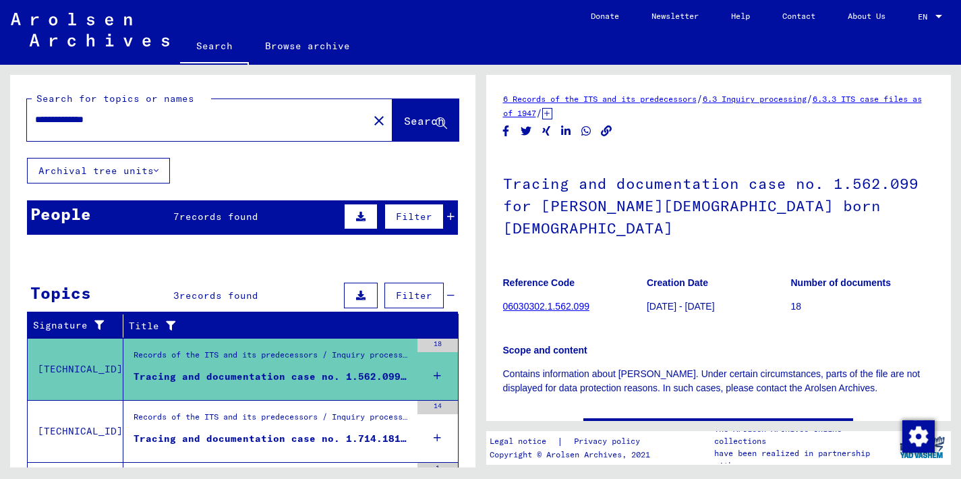
click at [248, 427] on div "Records of the ITS and its predecessors / Inquiry processing / ITS case files a…" at bounding box center [272, 420] width 277 height 19
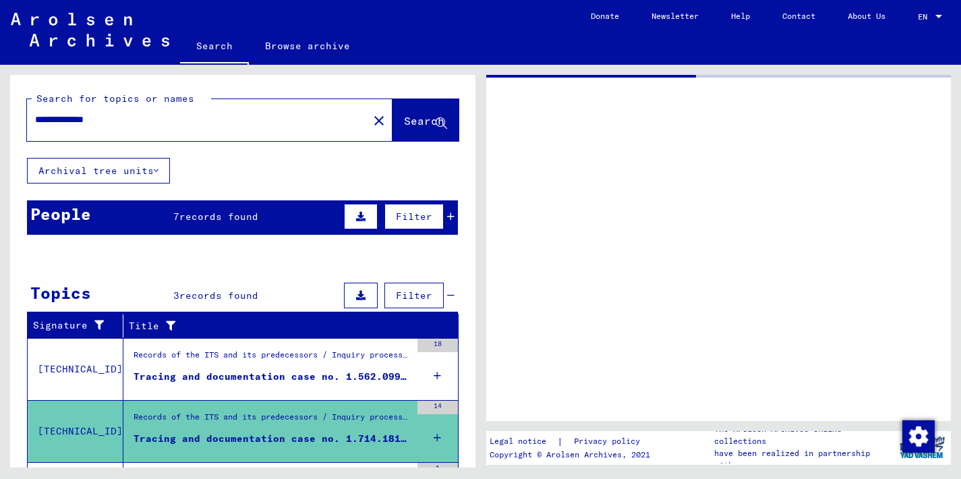
click at [248, 427] on div "Records of the ITS and its predecessors / Inquiry processing / ITS case files a…" at bounding box center [272, 420] width 277 height 19
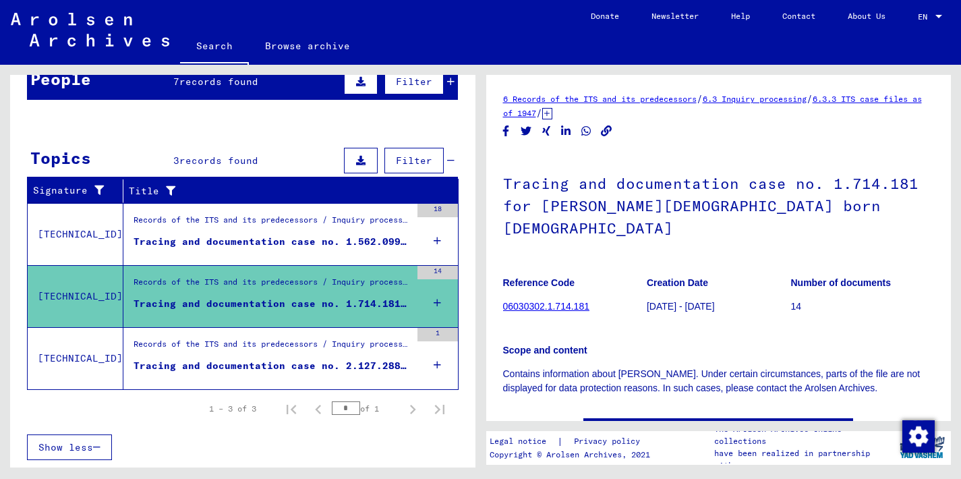
scroll to position [135, 0]
click at [355, 224] on div "Records of the ITS and its predecessors / Inquiry processing / ITS case files a…" at bounding box center [272, 223] width 277 height 19
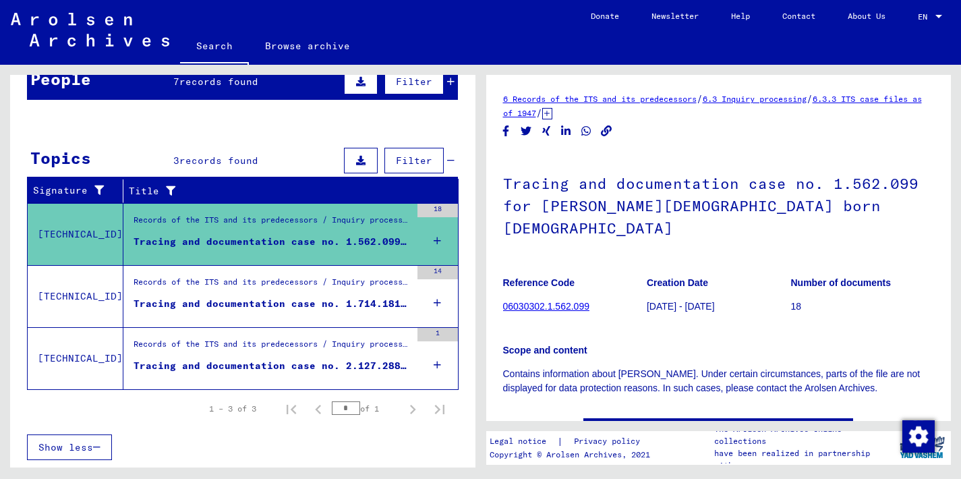
click at [548, 301] on link "06030302.1.562.099" at bounding box center [546, 306] width 86 height 11
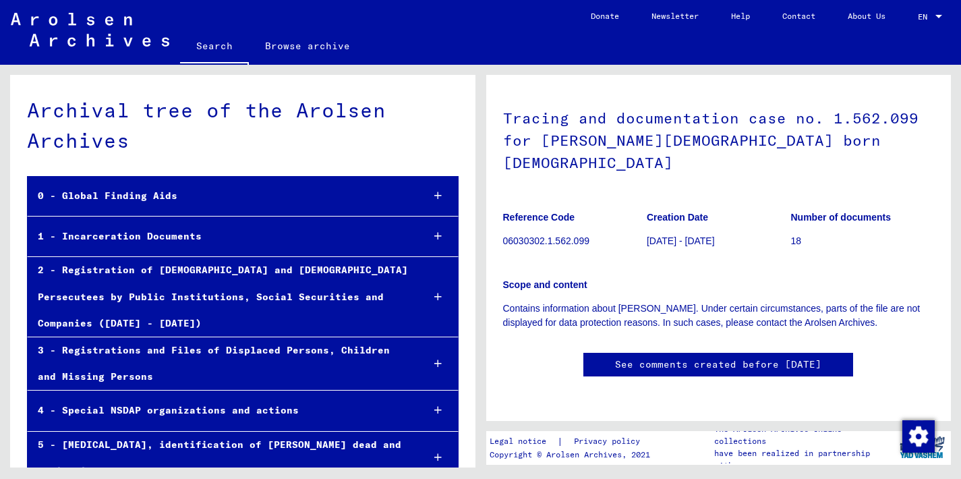
click at [148, 237] on div "1 - Incarceration Documents" at bounding box center [220, 236] width 384 height 26
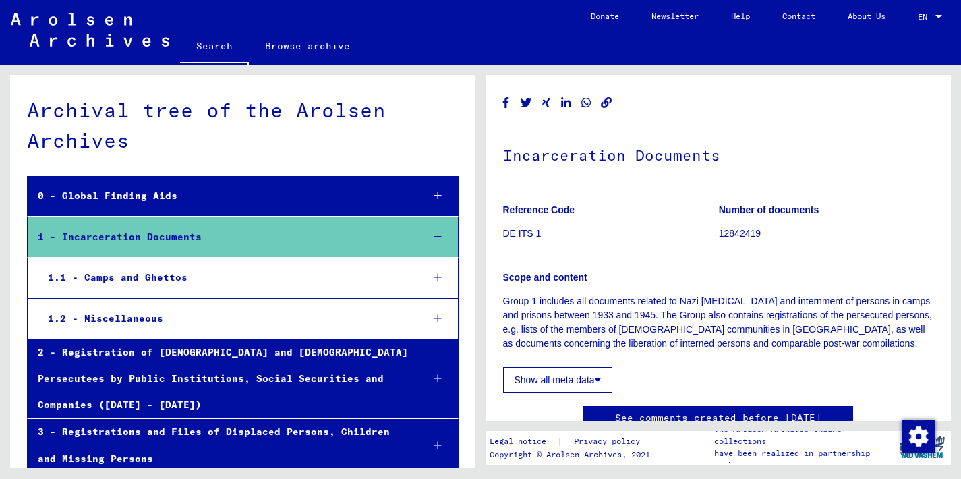
click at [209, 43] on link "Search" at bounding box center [214, 47] width 69 height 35
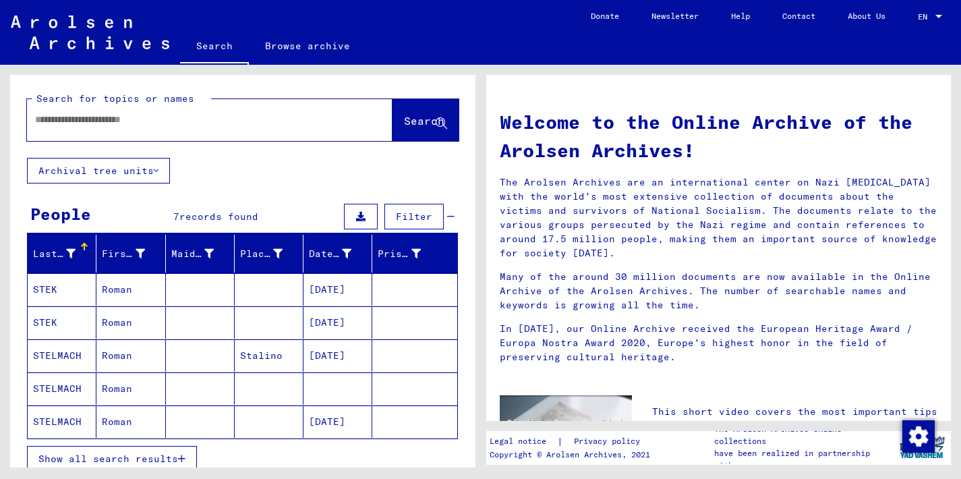
click at [49, 111] on div at bounding box center [189, 120] width 325 height 30
click at [41, 118] on input "text" at bounding box center [193, 120] width 317 height 14
type input "*"
type input "*********"
click at [404, 116] on span "Search" at bounding box center [424, 120] width 40 height 13
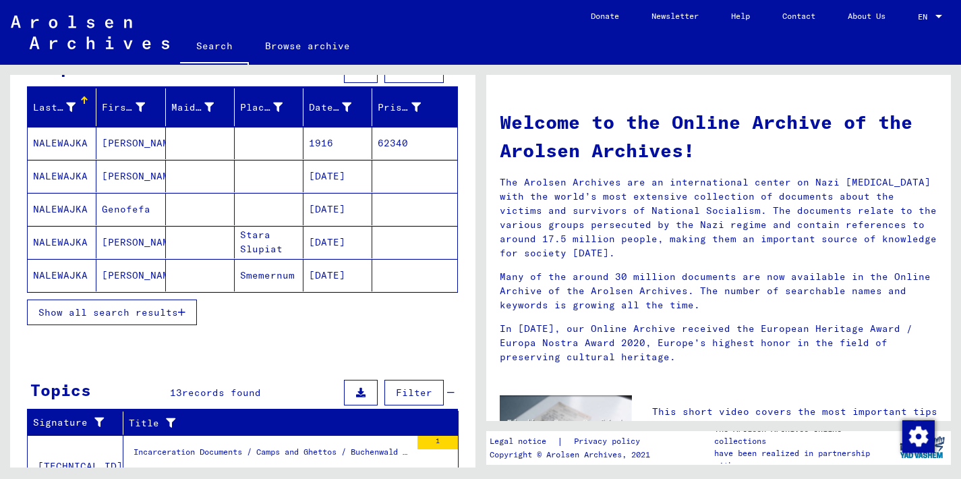
scroll to position [148, 0]
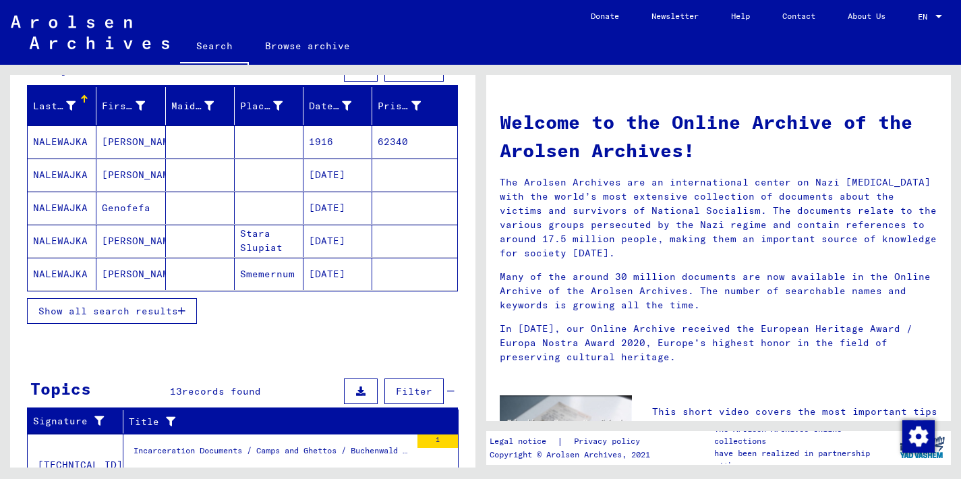
click at [181, 308] on icon "button" at bounding box center [181, 310] width 7 height 9
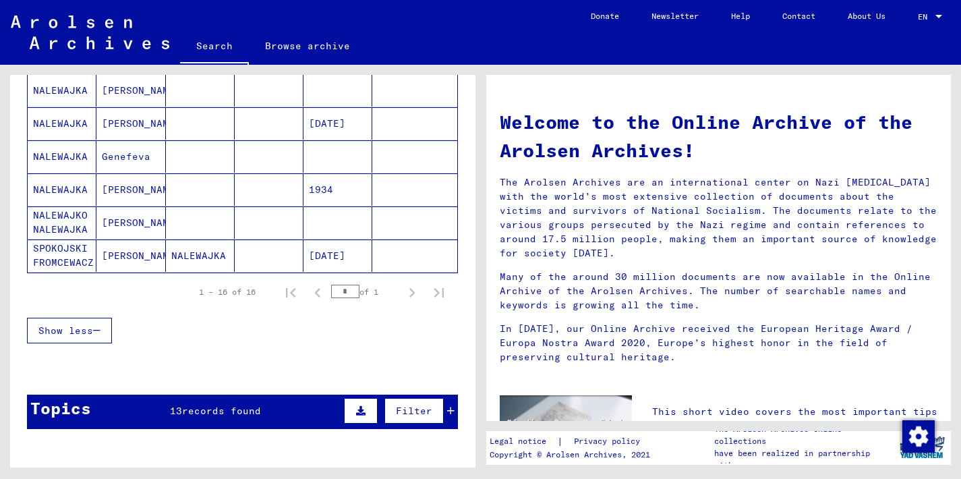
scroll to position [531, 0]
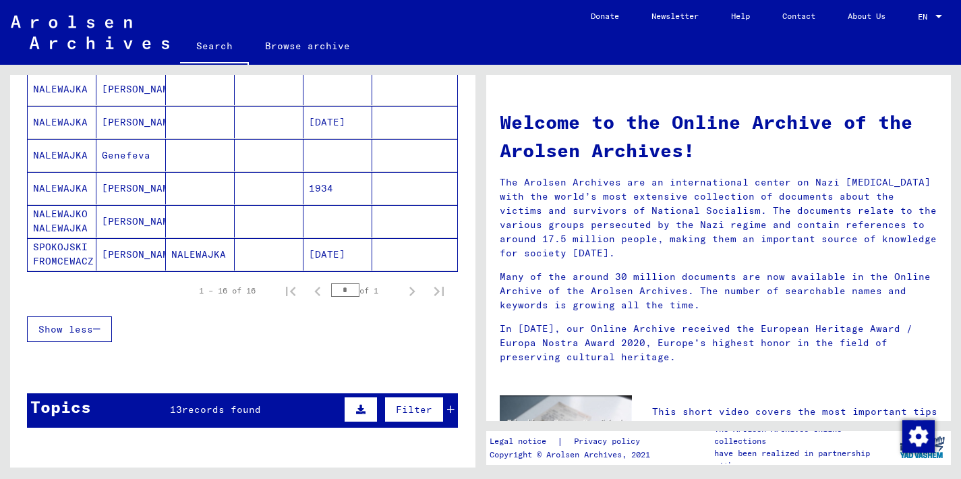
click at [114, 252] on mat-cell "[PERSON_NAME]" at bounding box center [130, 254] width 69 height 32
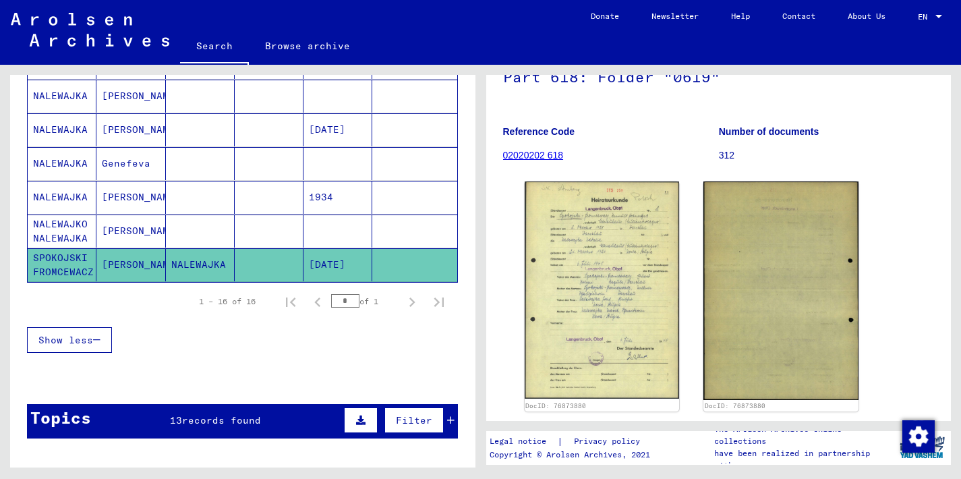
scroll to position [153, 0]
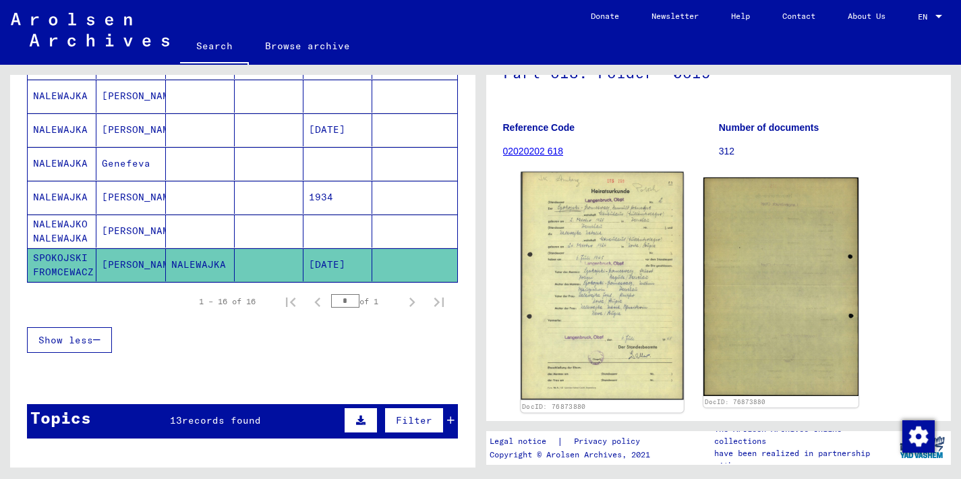
click at [612, 262] on img at bounding box center [602, 286] width 163 height 228
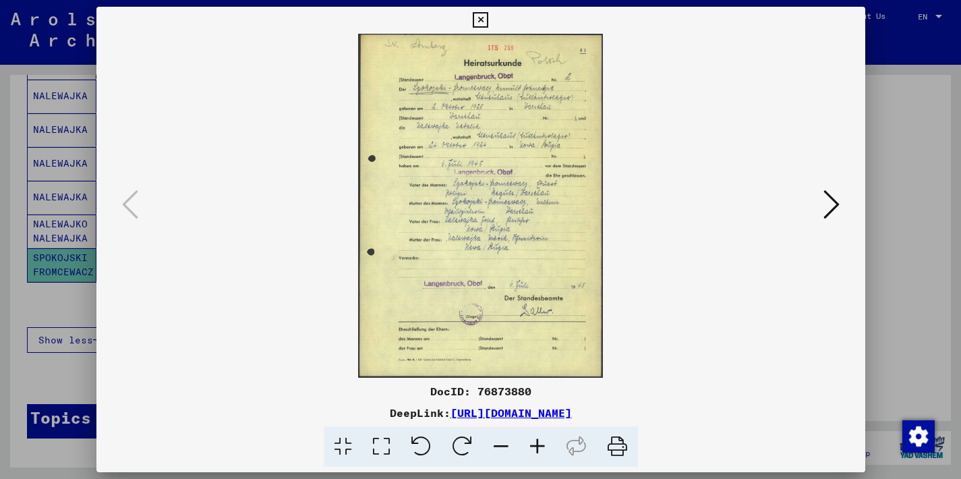
click at [612, 262] on img at bounding box center [480, 206] width 677 height 344
click at [488, 17] on icon at bounding box center [481, 20] width 16 height 16
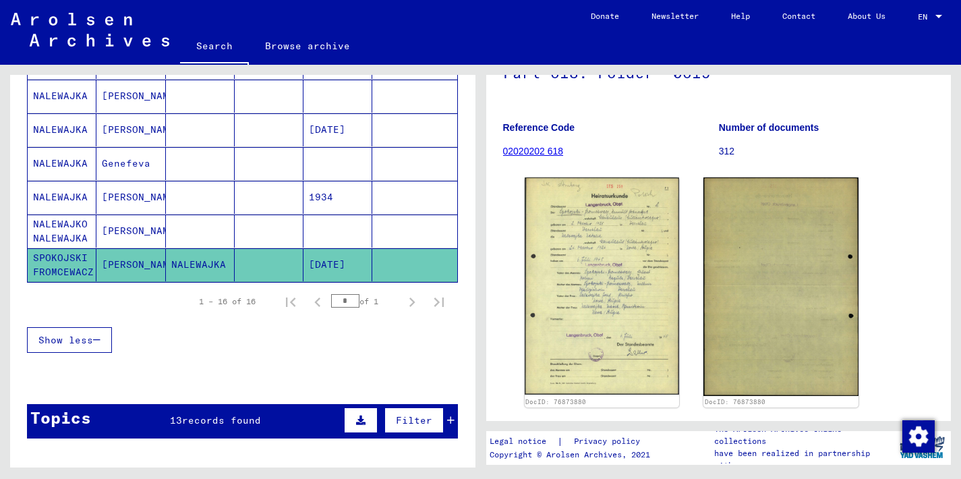
click at [123, 166] on mat-cell "Genefeva" at bounding box center [130, 163] width 69 height 33
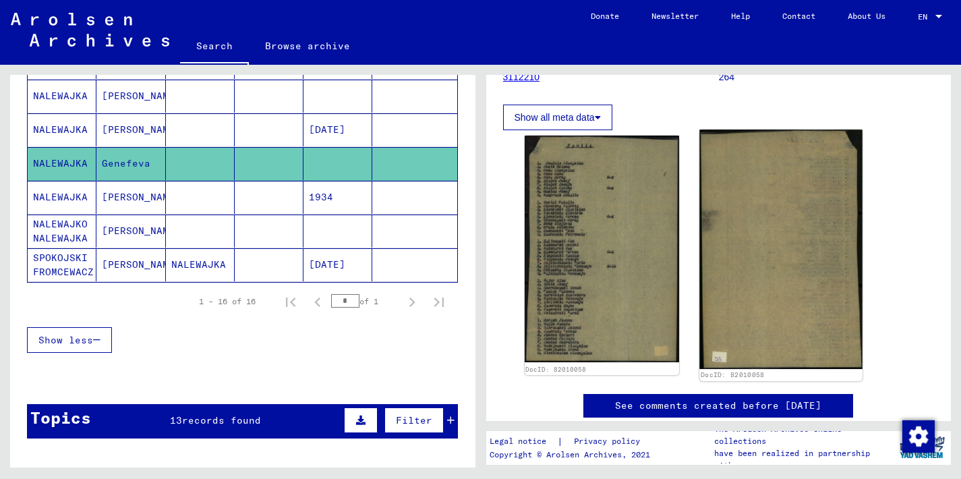
scroll to position [206, 0]
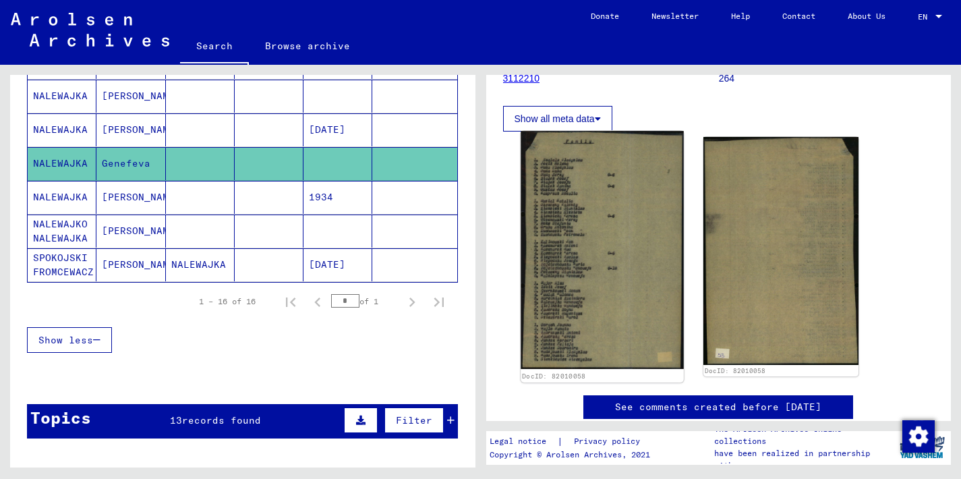
click at [586, 274] on img at bounding box center [602, 250] width 163 height 238
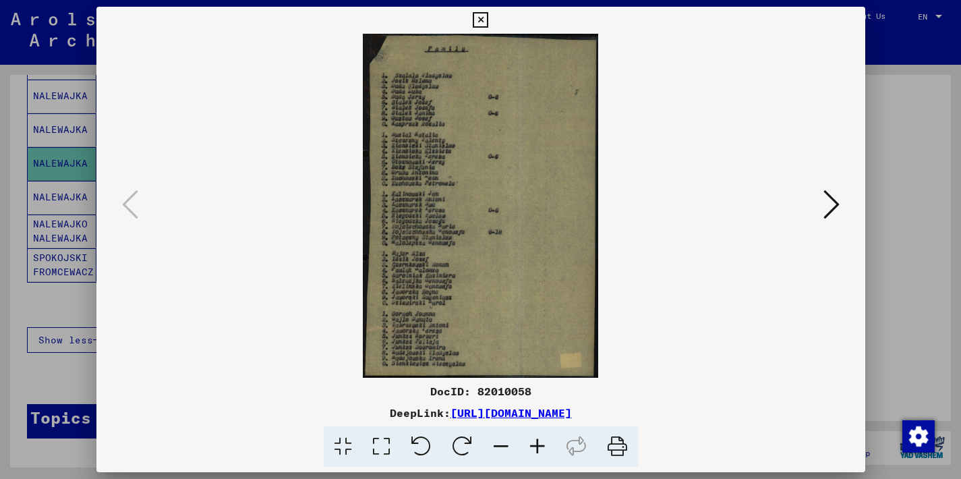
click at [586, 274] on img at bounding box center [480, 206] width 677 height 344
click at [503, 254] on img at bounding box center [480, 206] width 677 height 344
click at [488, 18] on icon at bounding box center [481, 20] width 16 height 16
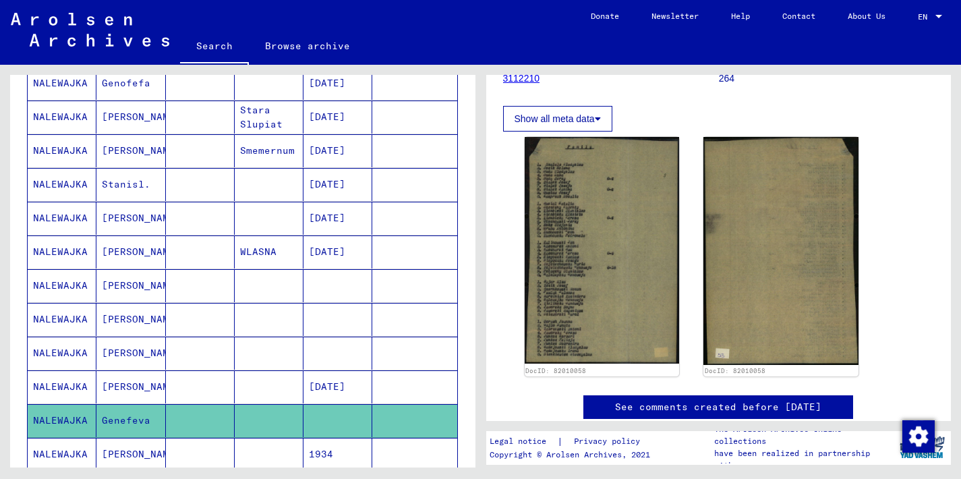
scroll to position [275, 0]
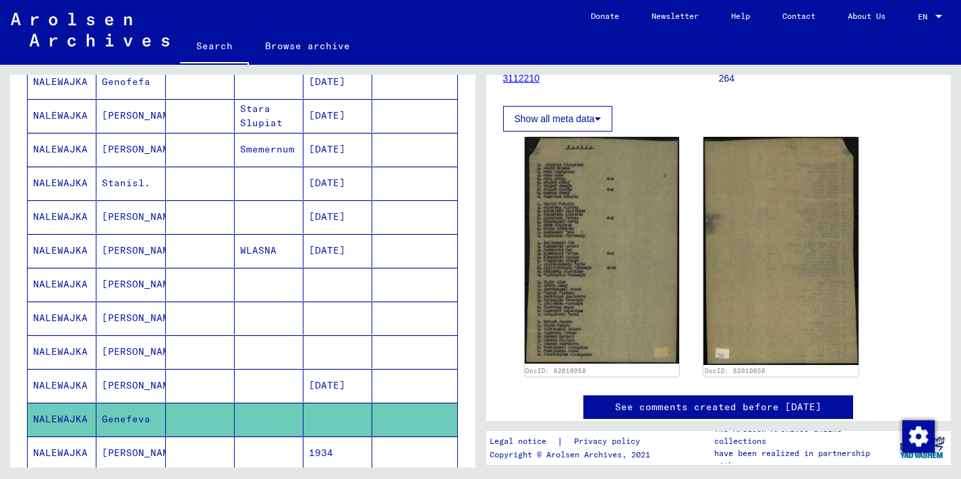
click at [132, 217] on mat-cell "[PERSON_NAME]" at bounding box center [130, 216] width 69 height 33
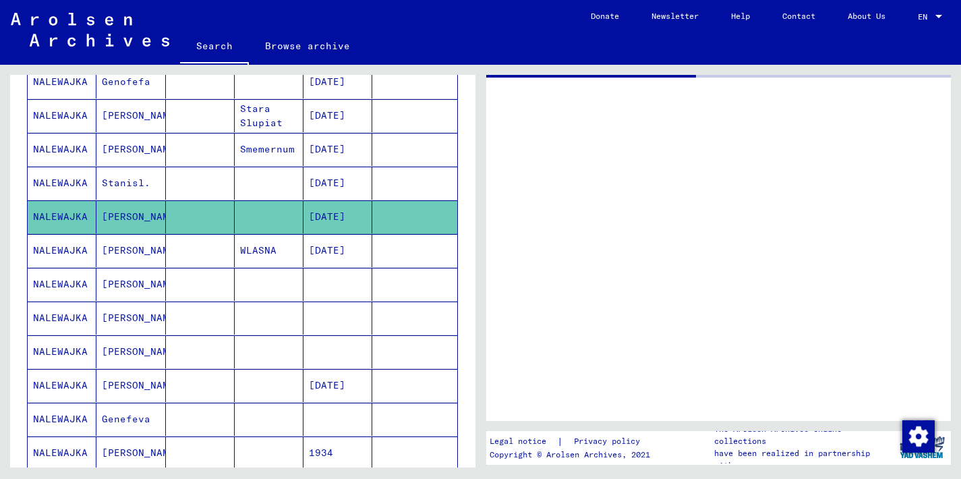
click at [132, 217] on mat-cell "[PERSON_NAME]" at bounding box center [130, 216] width 69 height 33
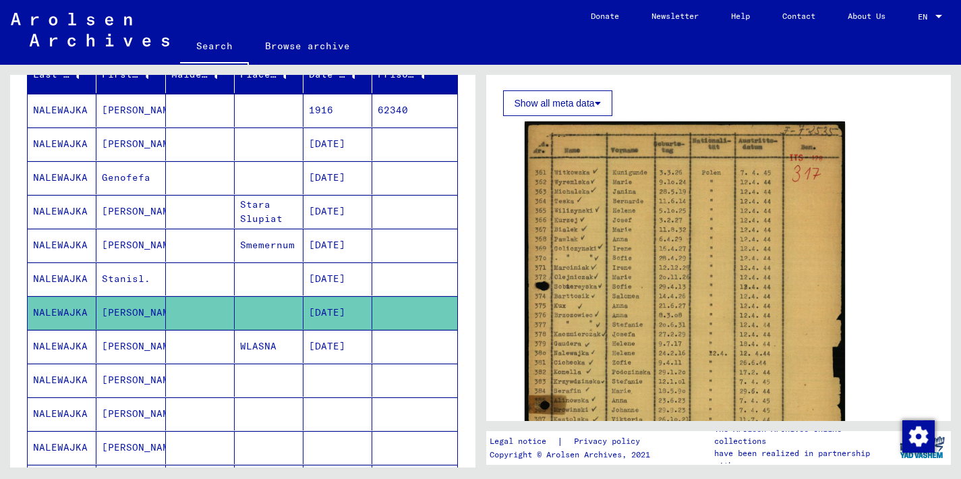
scroll to position [180, 0]
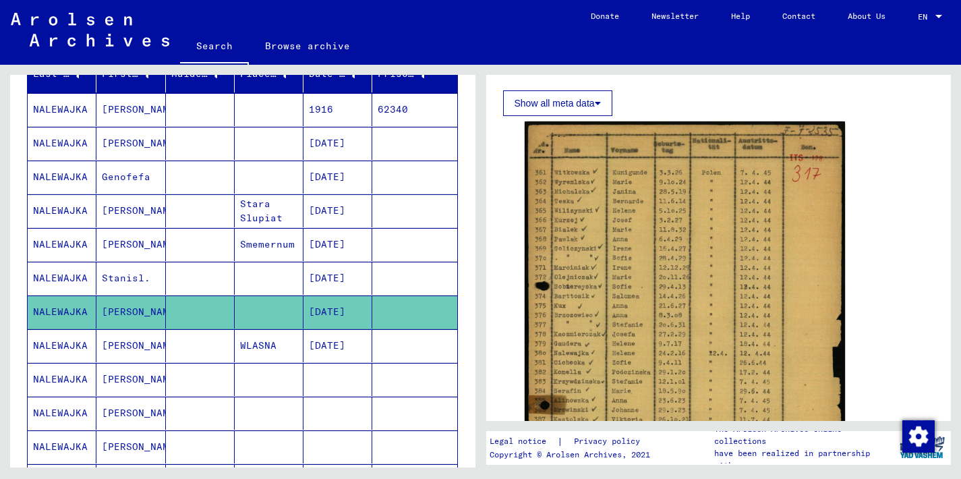
click at [144, 176] on mat-cell "Genofefa" at bounding box center [130, 177] width 69 height 33
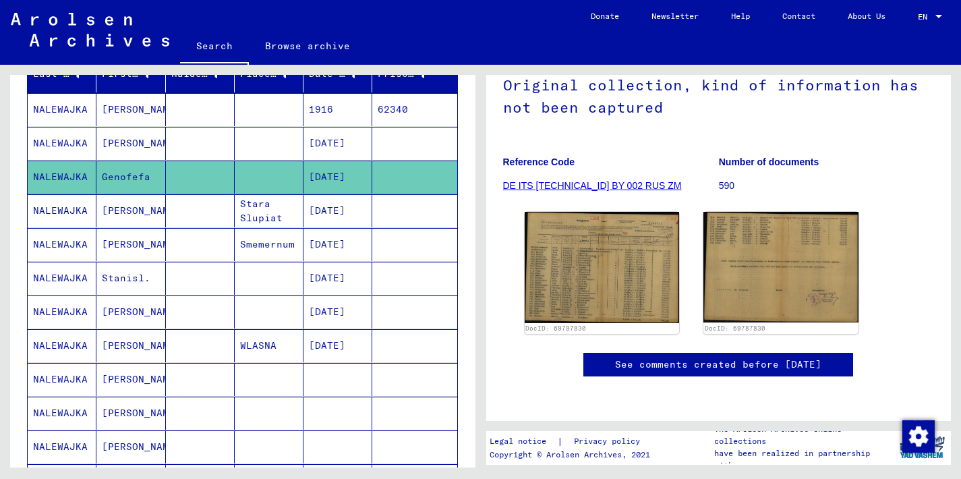
scroll to position [200, 0]
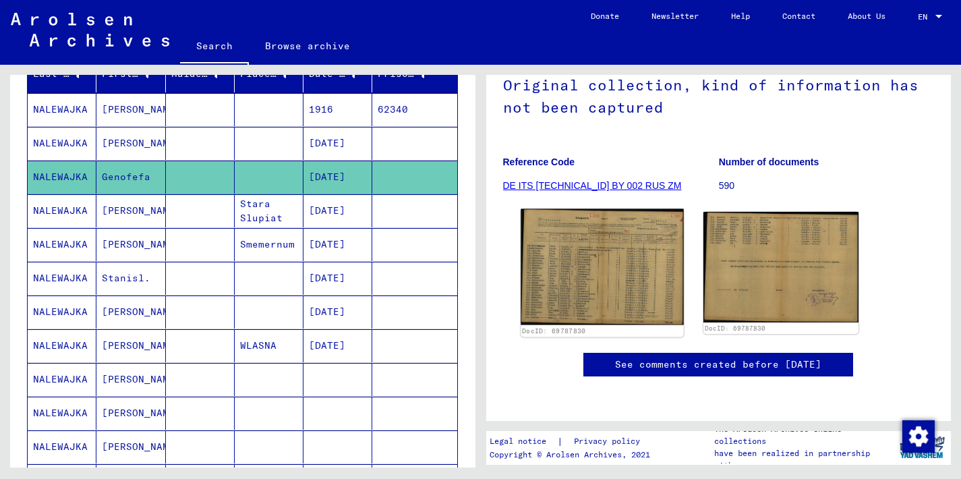
click at [602, 209] on img at bounding box center [602, 267] width 163 height 117
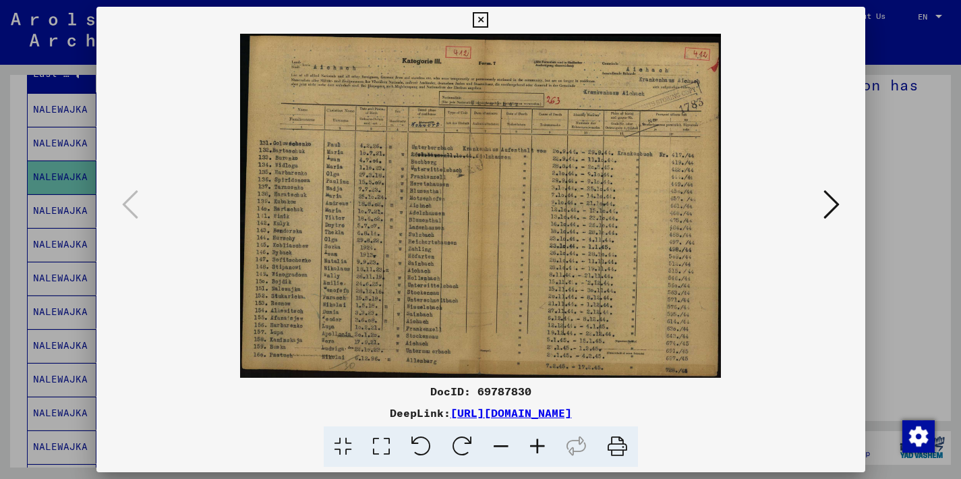
click at [546, 196] on img at bounding box center [480, 206] width 677 height 344
click at [450, 415] on link "[URL][DOMAIN_NAME]" at bounding box center [510, 412] width 121 height 13
